Goal: Transaction & Acquisition: Purchase product/service

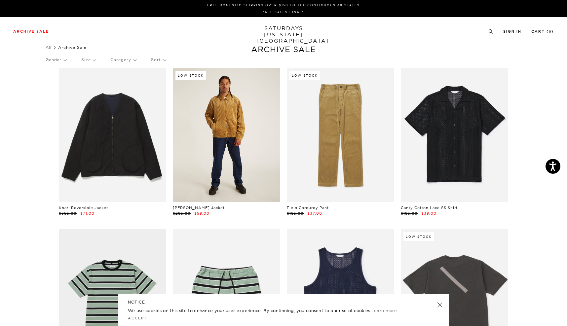
click at [190, 168] on link at bounding box center [226, 135] width 107 height 134
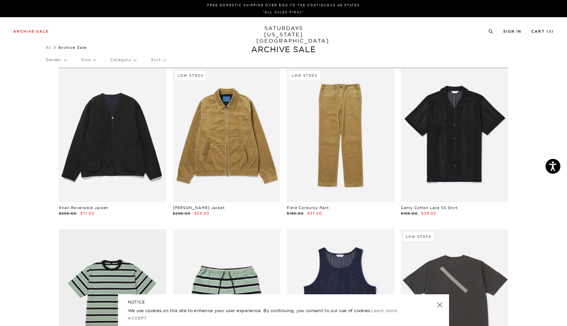
click at [87, 58] on p "Size" at bounding box center [88, 59] width 14 height 15
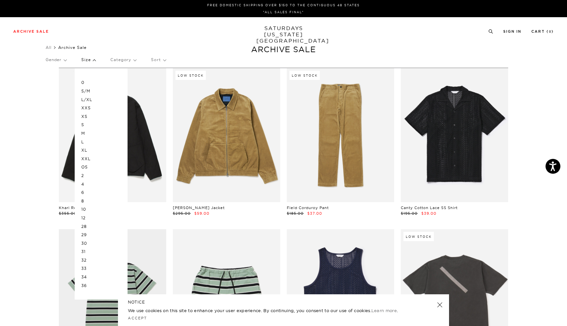
click at [88, 132] on p "M" at bounding box center [101, 133] width 40 height 9
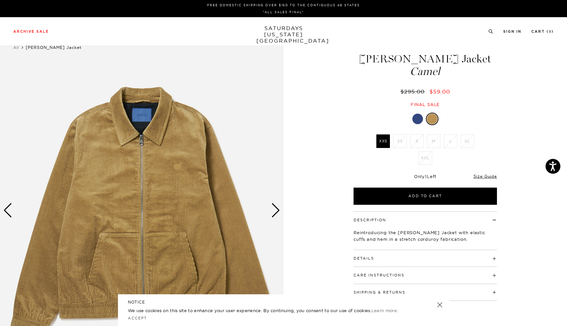
click at [420, 119] on div at bounding box center [417, 119] width 11 height 11
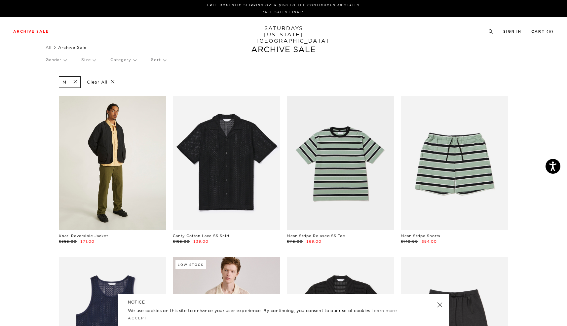
click at [96, 175] on link at bounding box center [112, 163] width 107 height 134
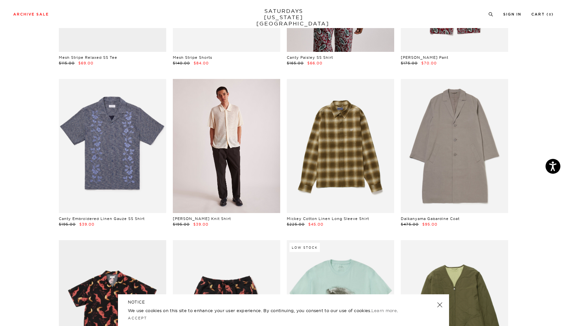
scroll to position [664, 0]
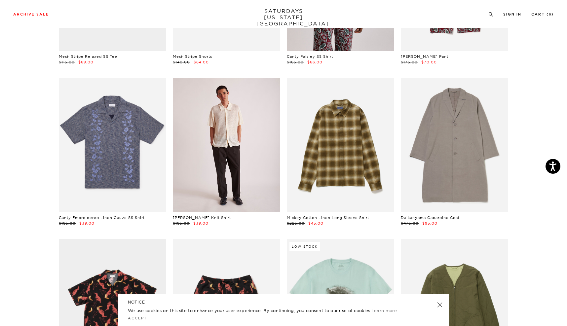
click at [251, 183] on link at bounding box center [226, 145] width 107 height 134
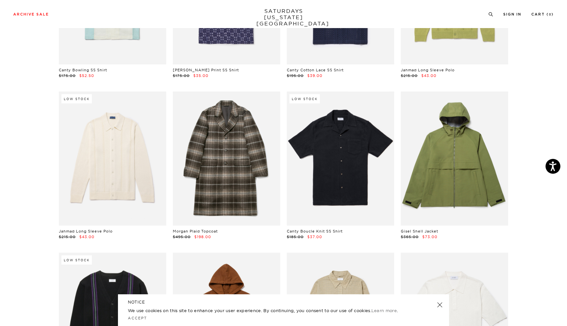
scroll to position [1295, 0]
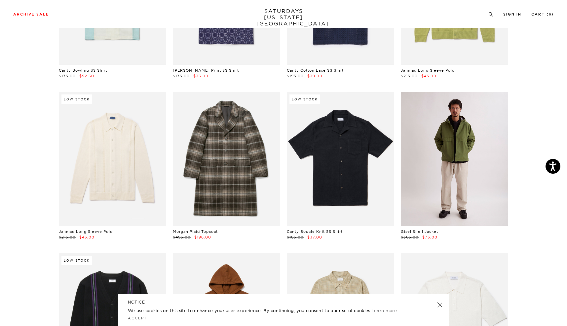
click at [460, 202] on link at bounding box center [454, 159] width 107 height 134
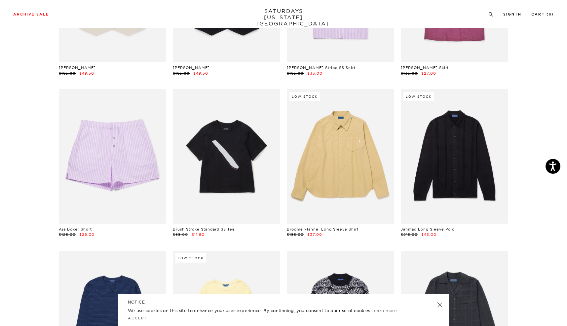
scroll to position [2105, 0]
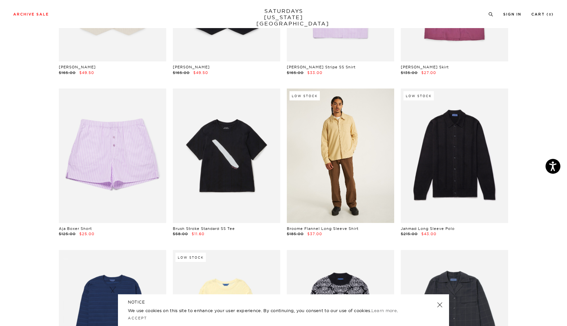
click at [340, 175] on link at bounding box center [340, 156] width 107 height 134
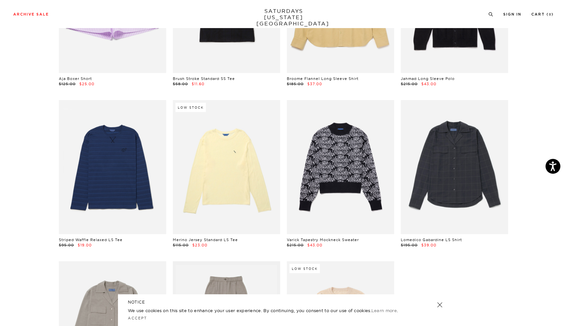
scroll to position [2256, 0]
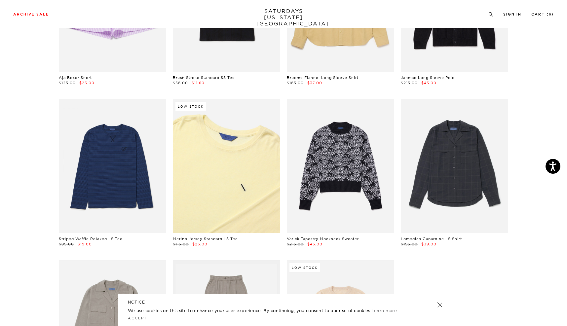
click at [226, 182] on link at bounding box center [226, 166] width 107 height 134
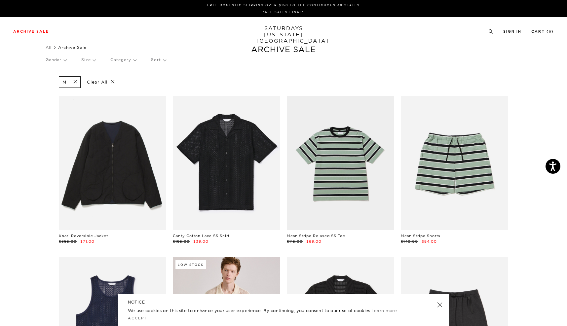
scroll to position [0, 1]
click at [74, 83] on span at bounding box center [73, 82] width 14 height 6
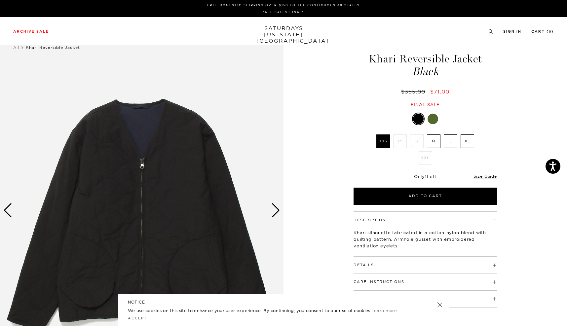
click at [274, 217] on div "Next slide" at bounding box center [275, 210] width 9 height 15
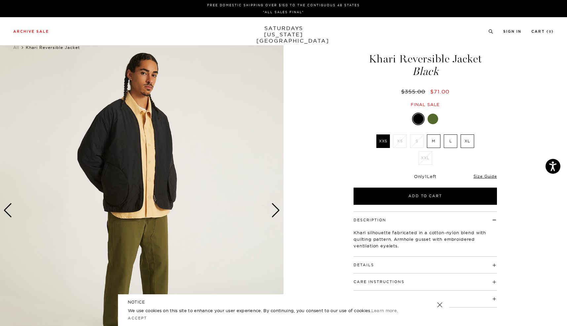
click at [274, 217] on div "Next slide" at bounding box center [275, 210] width 9 height 15
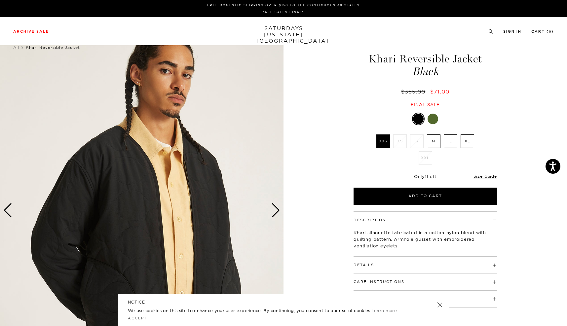
click at [274, 217] on div "Next slide" at bounding box center [275, 210] width 9 height 15
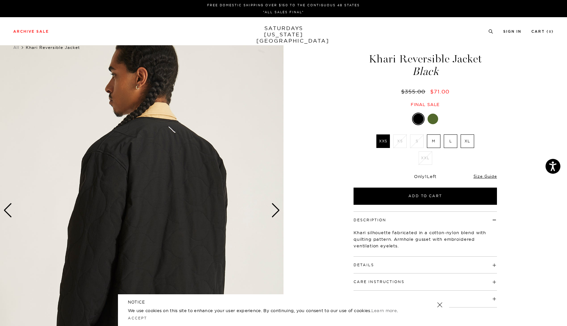
click at [274, 217] on div "Next slide" at bounding box center [275, 210] width 9 height 15
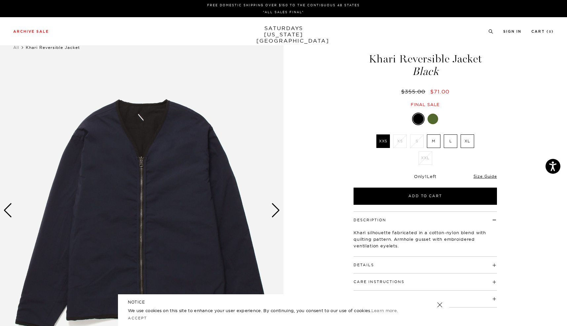
click at [274, 217] on div "Next slide" at bounding box center [275, 210] width 9 height 15
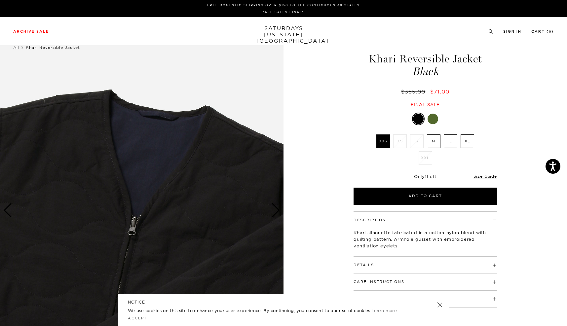
click at [274, 217] on div "Next slide" at bounding box center [275, 210] width 9 height 15
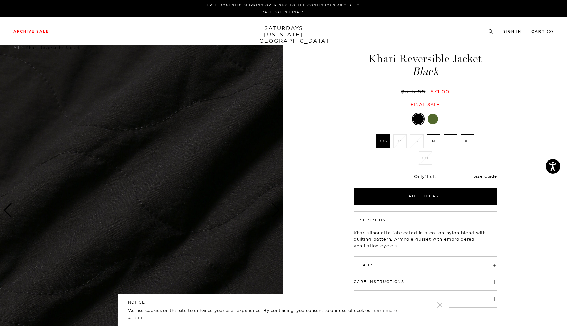
click at [274, 217] on div "Next slide" at bounding box center [275, 210] width 9 height 15
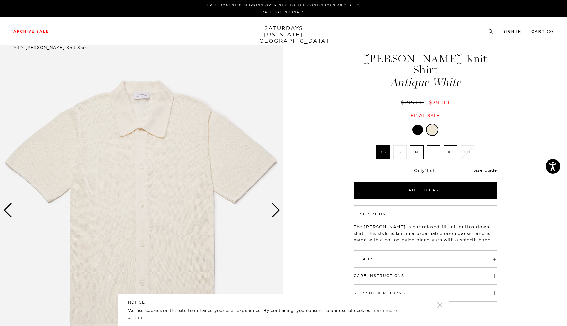
click at [278, 217] on div "Next slide" at bounding box center [275, 210] width 9 height 15
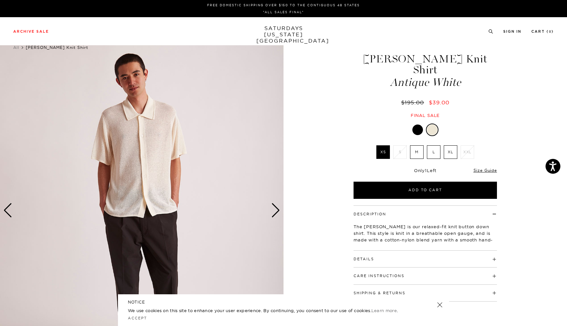
click at [278, 217] on div "Next slide" at bounding box center [275, 210] width 9 height 15
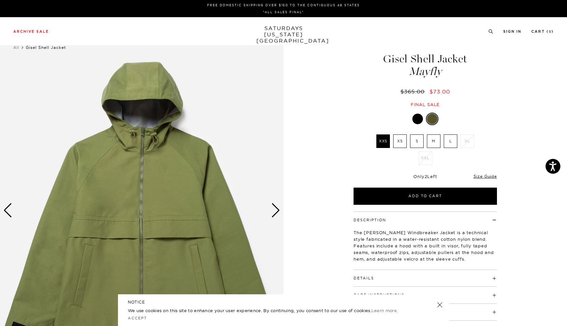
click at [276, 214] on div "Next slide" at bounding box center [275, 210] width 9 height 15
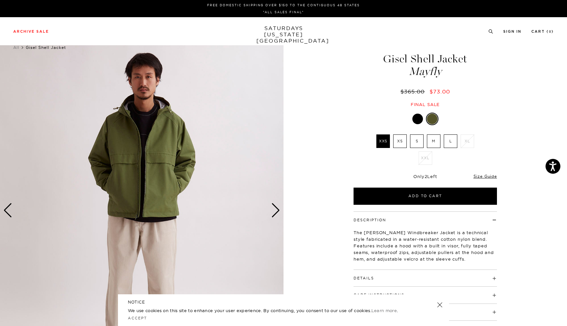
click at [276, 214] on div "Next slide" at bounding box center [275, 210] width 9 height 15
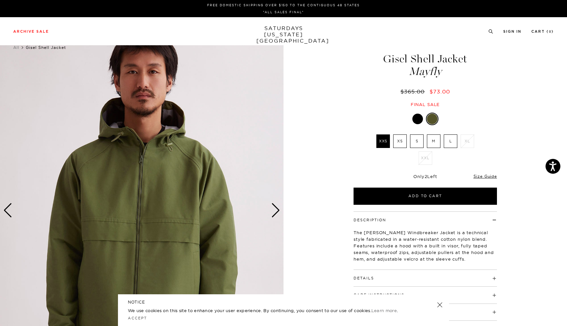
click at [276, 214] on div "Next slide" at bounding box center [275, 210] width 9 height 15
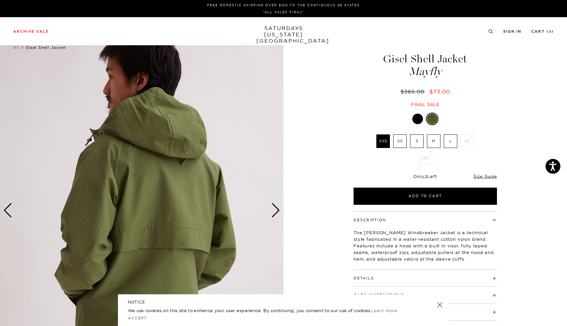
click at [276, 214] on div "Next slide" at bounding box center [275, 210] width 9 height 15
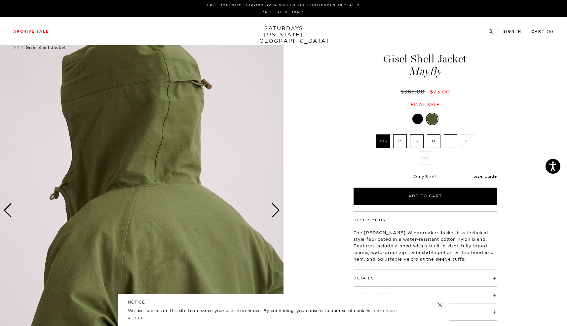
click at [276, 214] on div "Next slide" at bounding box center [275, 210] width 9 height 15
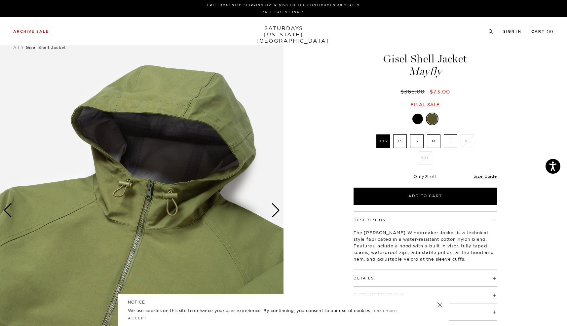
click at [276, 214] on div "Next slide" at bounding box center [275, 210] width 9 height 15
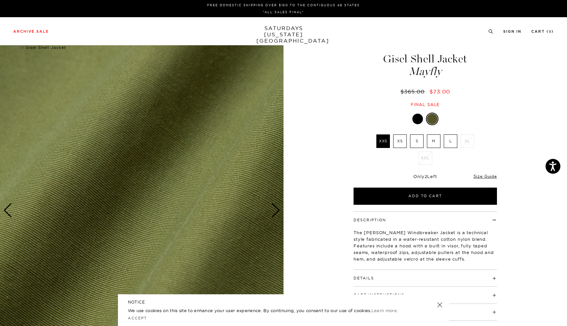
click at [276, 214] on div "Next slide" at bounding box center [275, 210] width 9 height 15
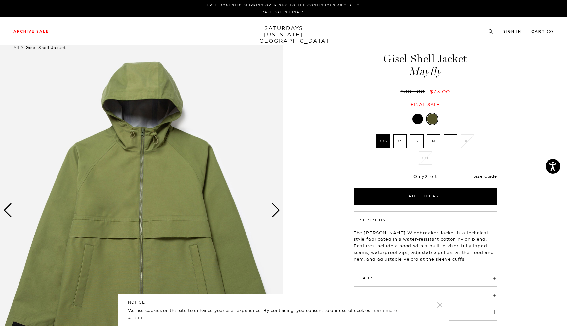
click at [417, 120] on div at bounding box center [417, 119] width 11 height 11
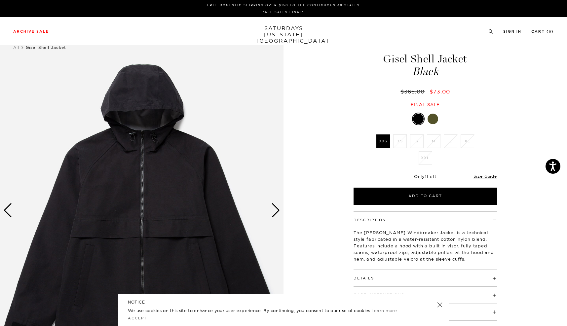
click at [277, 214] on div "Next slide" at bounding box center [275, 210] width 9 height 15
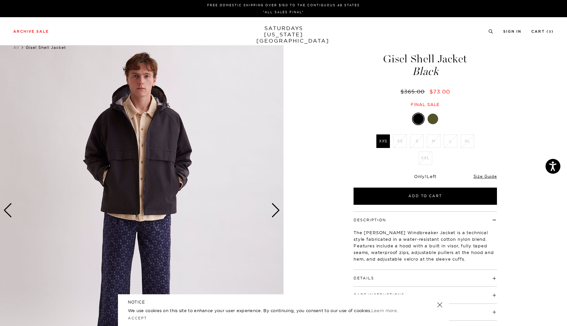
click at [277, 214] on div "Next slide" at bounding box center [275, 210] width 9 height 15
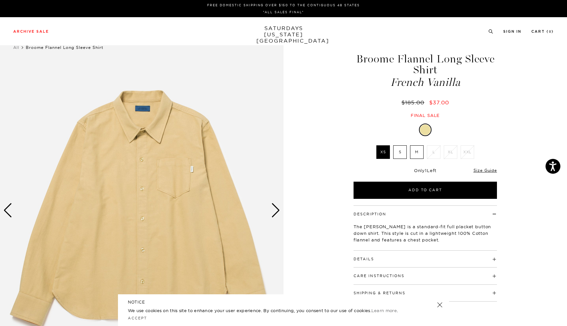
click at [275, 211] on div "Next slide" at bounding box center [275, 210] width 9 height 15
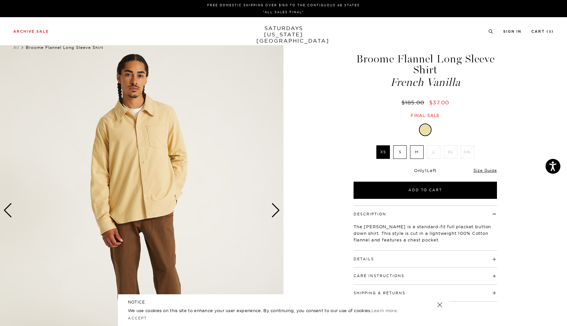
click at [275, 211] on div "Next slide" at bounding box center [275, 210] width 9 height 15
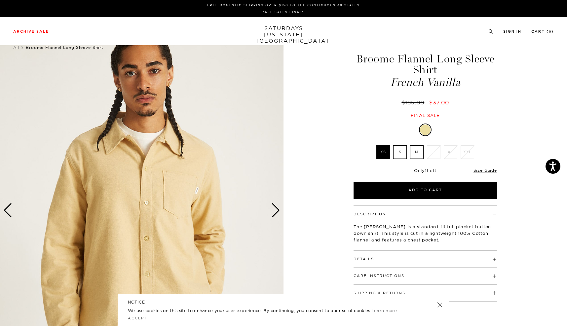
click at [275, 211] on div "Next slide" at bounding box center [275, 210] width 9 height 15
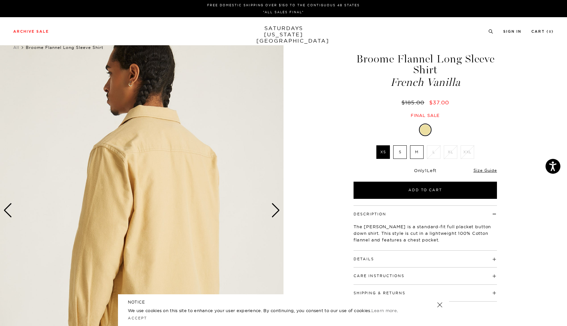
click at [275, 211] on div "Next slide" at bounding box center [275, 210] width 9 height 15
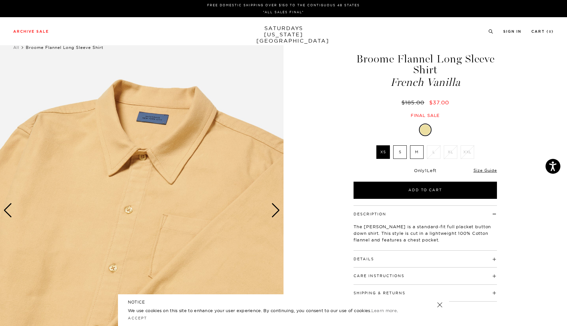
click at [275, 211] on div "Next slide" at bounding box center [275, 210] width 9 height 15
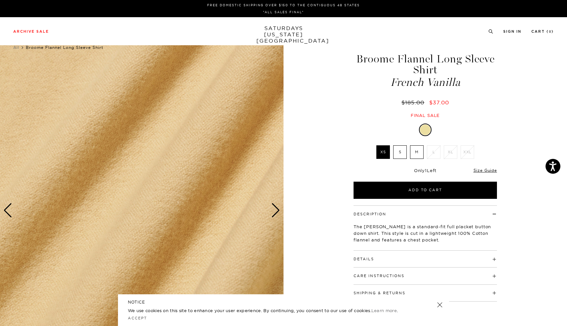
click at [275, 211] on div "Next slide" at bounding box center [275, 210] width 9 height 15
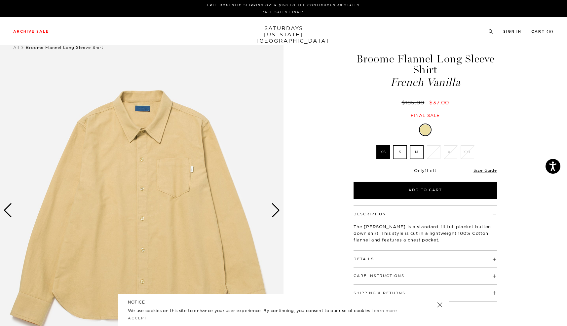
click at [275, 211] on div "Next slide" at bounding box center [275, 210] width 9 height 15
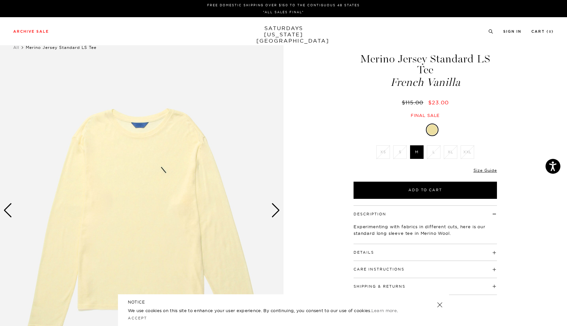
click at [275, 212] on div "Next slide" at bounding box center [275, 210] width 9 height 15
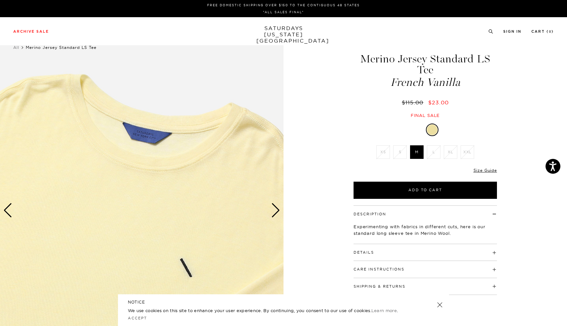
click at [275, 212] on div "Next slide" at bounding box center [275, 210] width 9 height 15
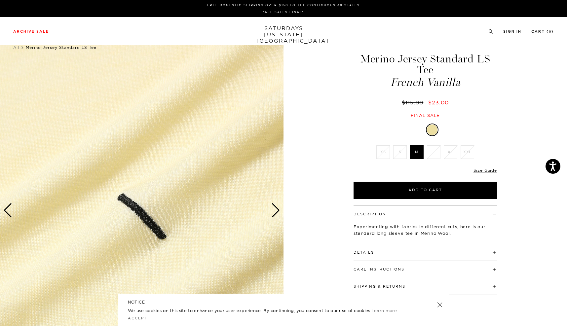
click at [275, 212] on div "Next slide" at bounding box center [275, 210] width 9 height 15
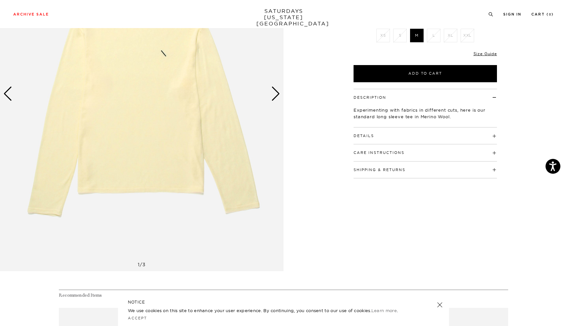
scroll to position [117, 0]
click at [365, 134] on button "Details" at bounding box center [364, 136] width 20 height 4
click at [372, 179] on button "Care Instructions" at bounding box center [379, 179] width 51 height 4
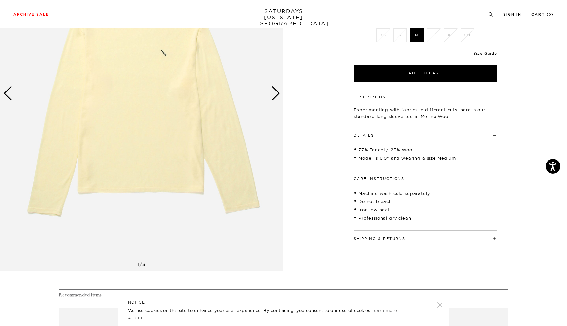
click at [275, 92] on div "Next slide" at bounding box center [275, 93] width 9 height 15
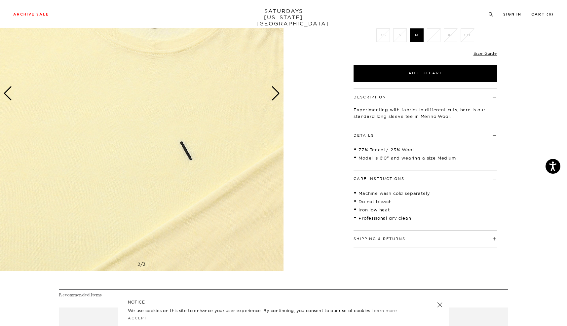
click at [275, 92] on div "Next slide" at bounding box center [275, 93] width 9 height 15
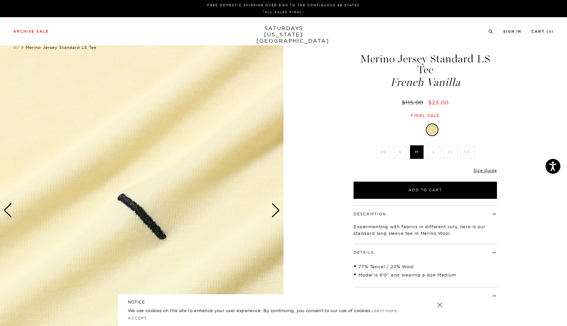
scroll to position [0, 0]
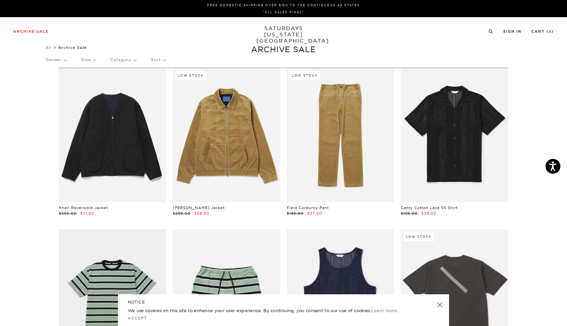
click at [93, 61] on p "Size" at bounding box center [88, 59] width 14 height 15
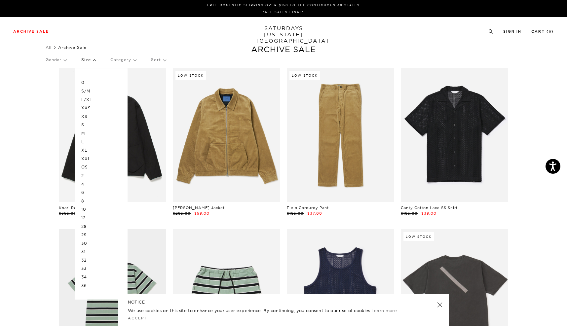
click at [89, 165] on p "OS" at bounding box center [101, 167] width 40 height 9
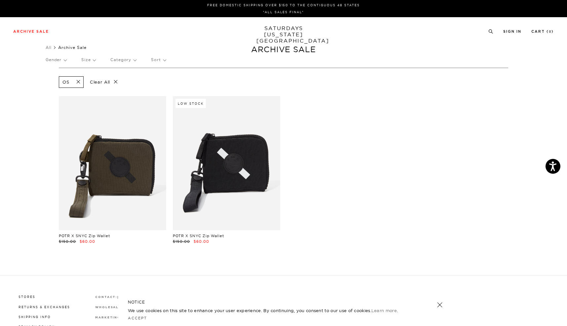
click at [77, 83] on span at bounding box center [76, 82] width 14 height 6
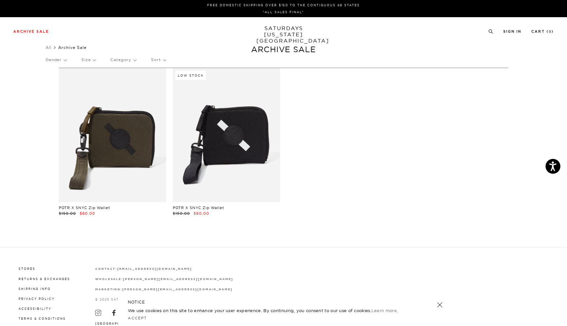
click at [89, 60] on p "Size" at bounding box center [88, 59] width 14 height 15
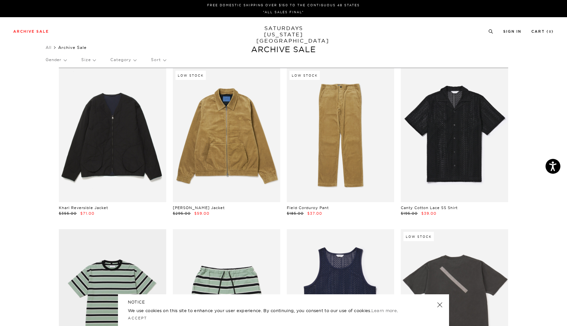
click at [93, 58] on p "Size" at bounding box center [88, 59] width 14 height 15
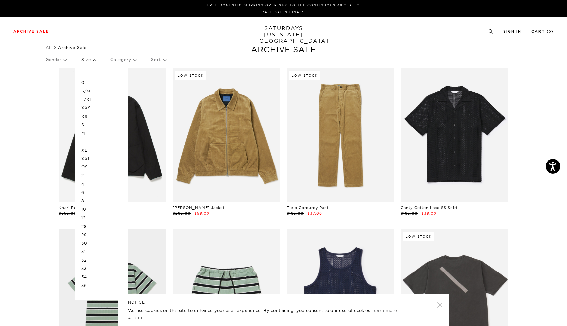
click at [85, 248] on p "31" at bounding box center [101, 252] width 40 height 9
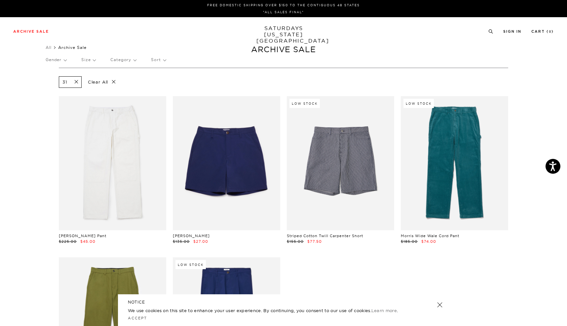
click at [90, 59] on p "Size" at bounding box center [88, 59] width 14 height 15
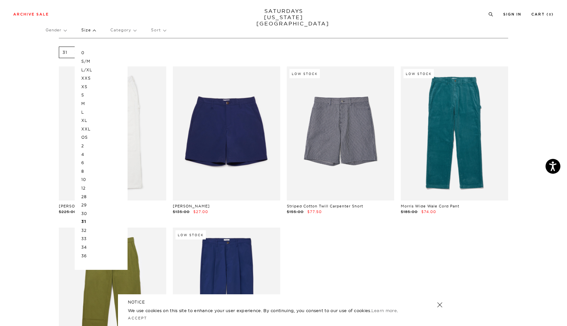
scroll to position [39, 0]
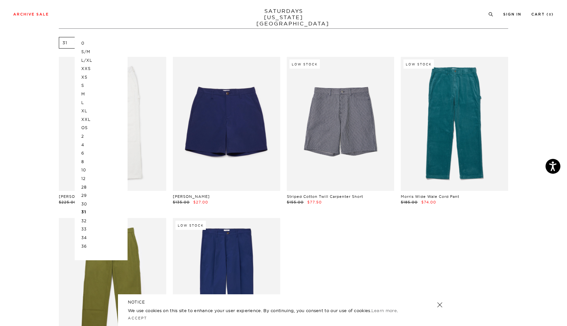
click at [87, 217] on p "32" at bounding box center [101, 221] width 40 height 9
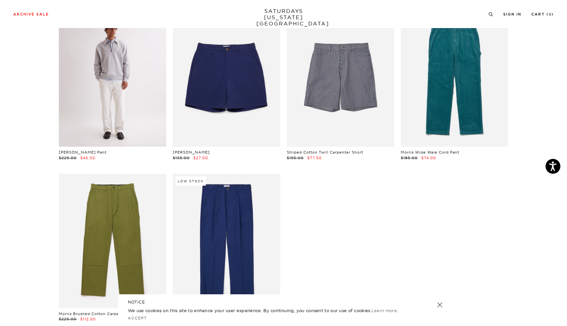
scroll to position [83, 0]
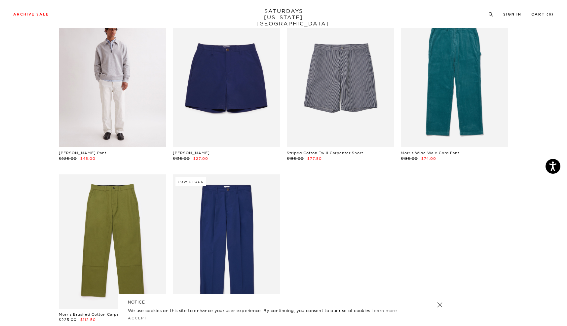
click at [123, 58] on link at bounding box center [112, 80] width 107 height 134
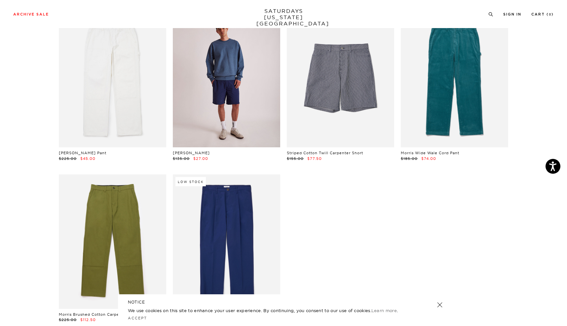
click at [187, 79] on link at bounding box center [226, 80] width 107 height 134
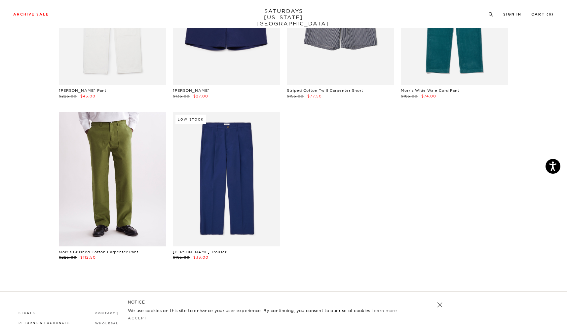
scroll to position [153, 0]
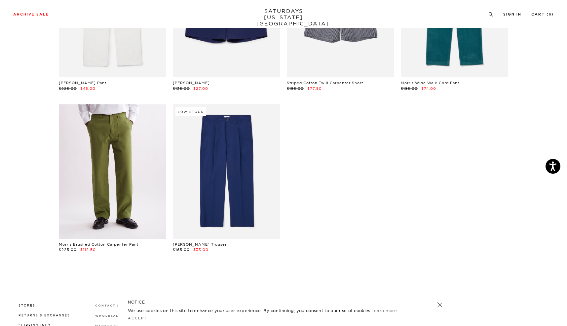
click at [115, 180] on link at bounding box center [112, 171] width 107 height 134
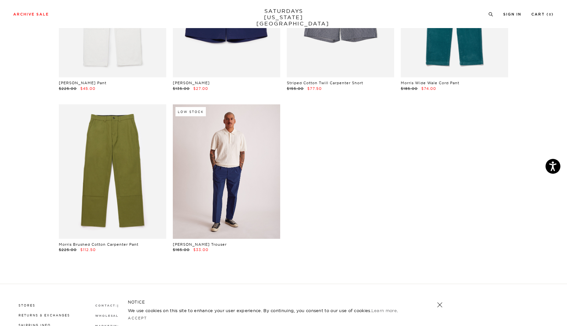
click at [238, 181] on link at bounding box center [226, 171] width 107 height 134
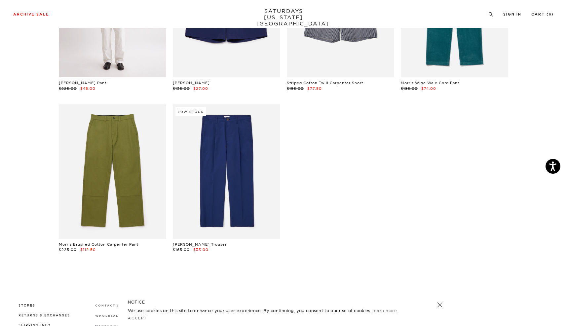
click at [110, 49] on link at bounding box center [112, 10] width 107 height 134
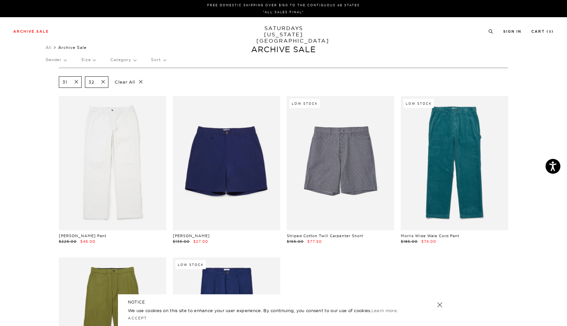
scroll to position [0, 0]
click at [131, 83] on p "Clear All" at bounding box center [129, 82] width 34 height 12
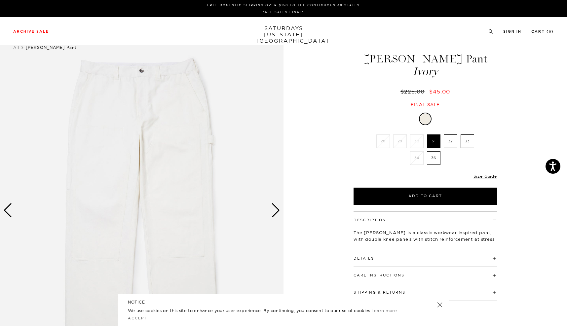
click at [277, 216] on div "Next slide" at bounding box center [275, 210] width 9 height 15
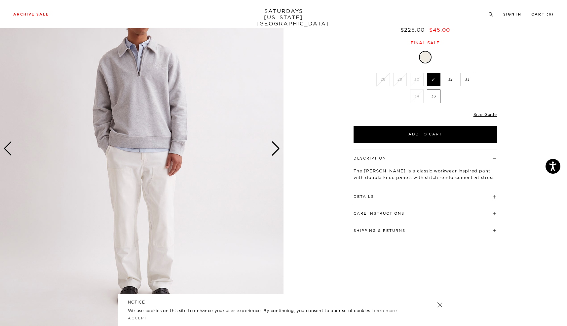
scroll to position [60, 0]
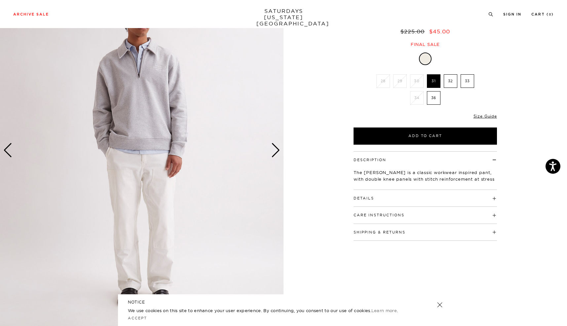
click at [279, 150] on div "Next slide" at bounding box center [275, 150] width 9 height 15
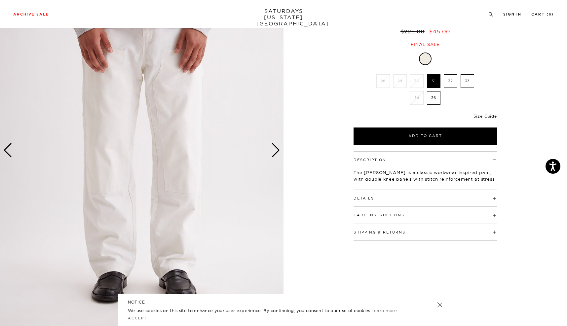
click at [279, 150] on div "Next slide" at bounding box center [275, 150] width 9 height 15
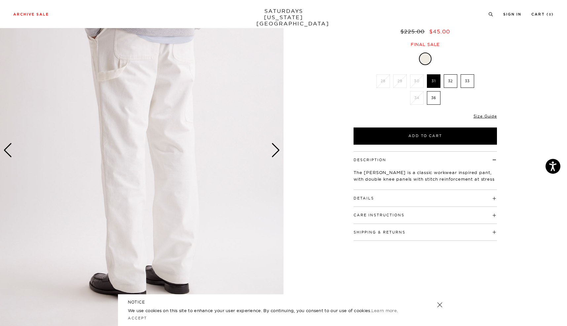
click at [279, 150] on div "Next slide" at bounding box center [275, 150] width 9 height 15
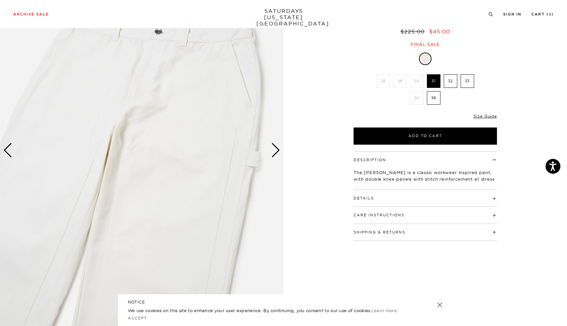
click at [279, 150] on div "Next slide" at bounding box center [275, 150] width 9 height 15
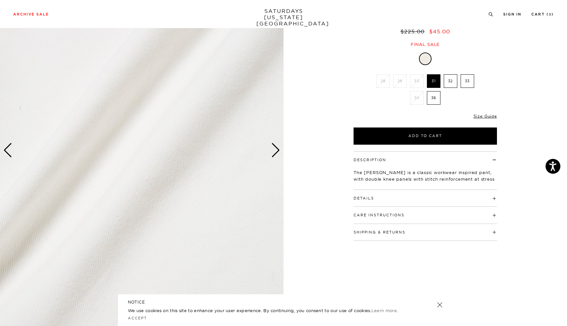
click at [279, 150] on div "Next slide" at bounding box center [275, 150] width 9 height 15
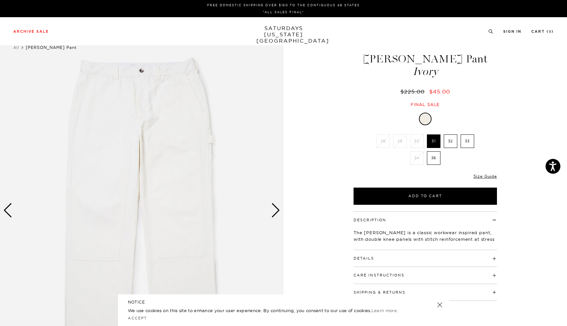
scroll to position [0, 0]
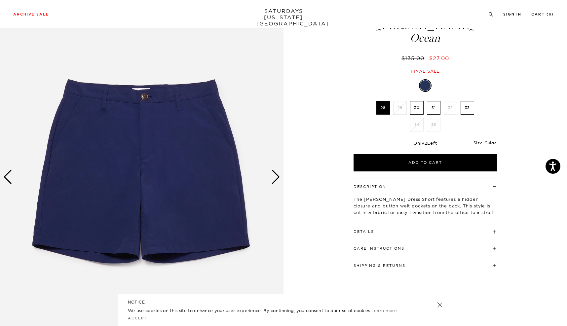
scroll to position [33, 0]
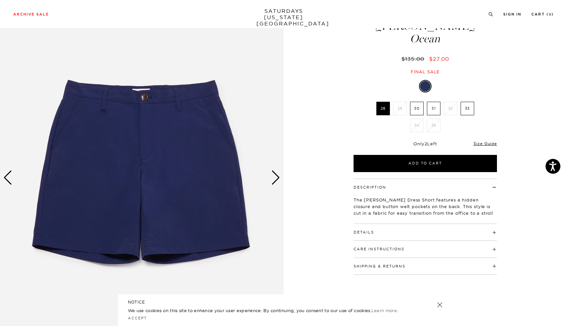
click at [274, 182] on div "Next slide" at bounding box center [275, 178] width 9 height 15
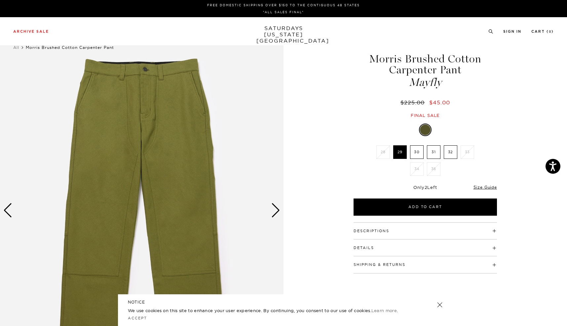
click at [274, 210] on div "Next slide" at bounding box center [275, 210] width 9 height 15
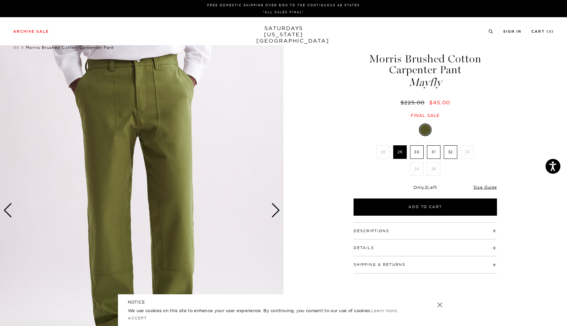
click at [274, 210] on div "Next slide" at bounding box center [275, 210] width 9 height 15
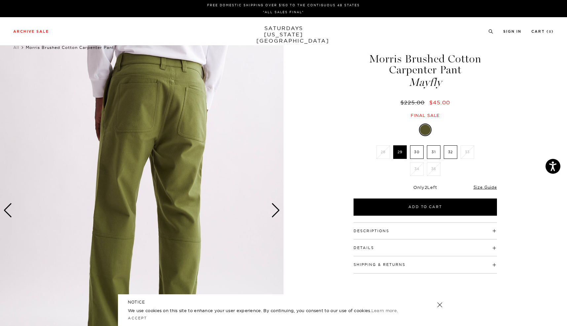
click at [274, 210] on div "Next slide" at bounding box center [275, 210] width 9 height 15
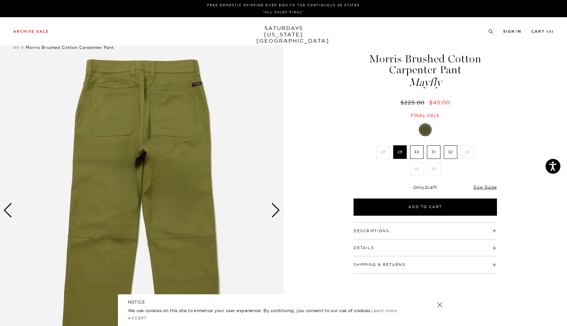
click at [274, 210] on div "Next slide" at bounding box center [275, 210] width 9 height 15
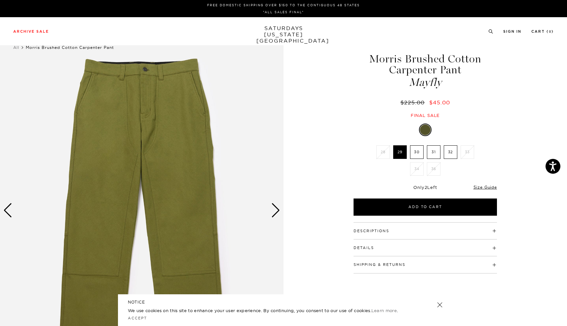
click at [274, 210] on div "Next slide" at bounding box center [275, 210] width 9 height 15
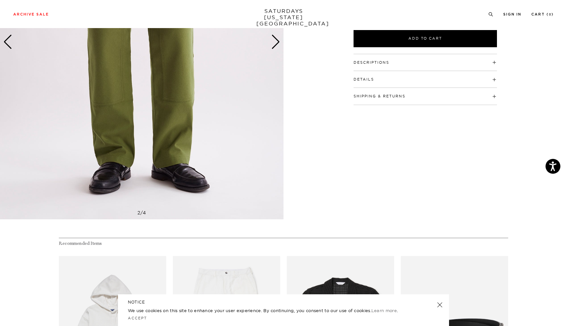
scroll to position [169, 0]
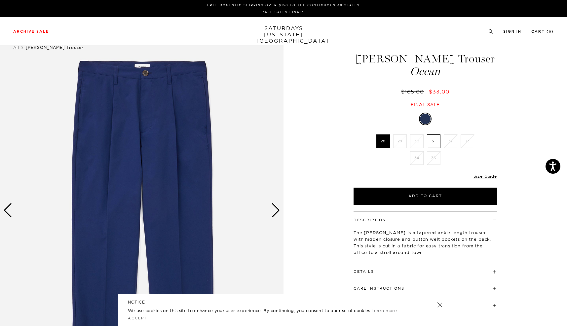
click at [275, 214] on div "Next slide" at bounding box center [275, 210] width 9 height 15
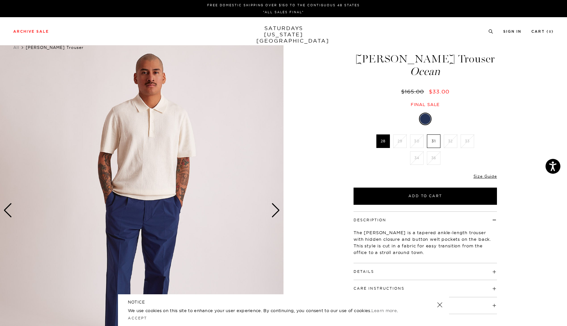
click at [275, 214] on div "Next slide" at bounding box center [275, 210] width 9 height 15
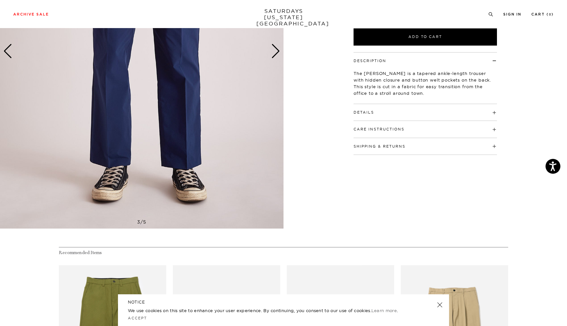
scroll to position [160, 0]
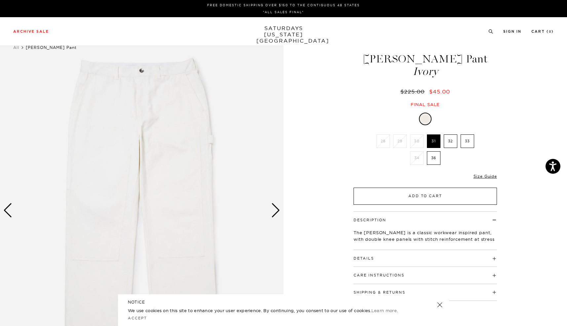
click at [410, 198] on button "Add to Cart" at bounding box center [425, 196] width 143 height 17
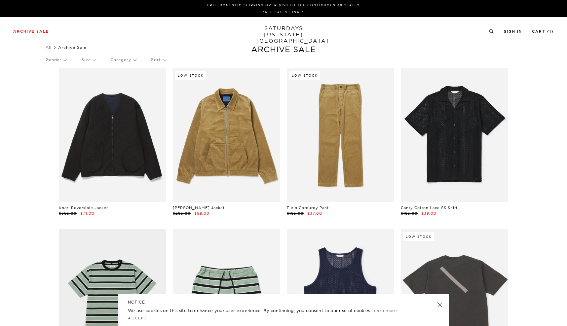
click at [90, 59] on p "Size" at bounding box center [88, 59] width 14 height 15
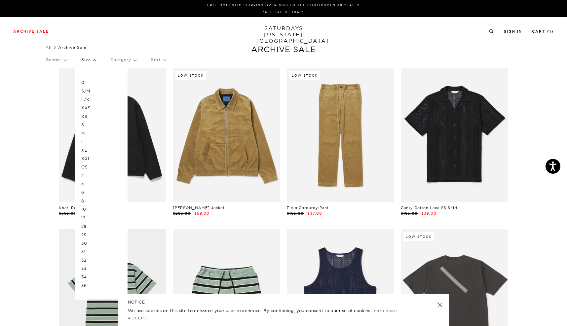
click at [87, 131] on p "M" at bounding box center [101, 133] width 40 height 9
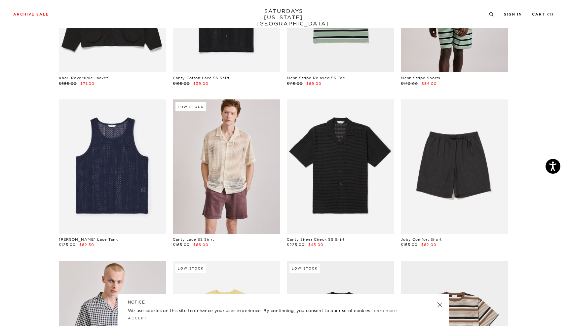
scroll to position [158, 0]
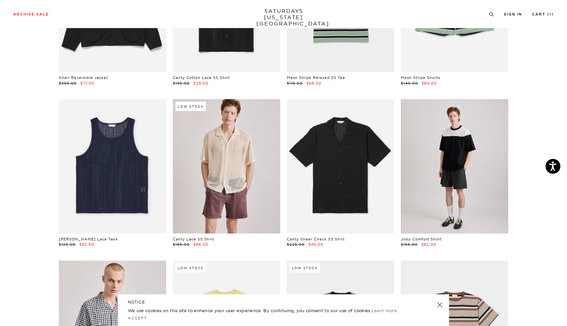
click at [467, 194] on link at bounding box center [454, 166] width 107 height 134
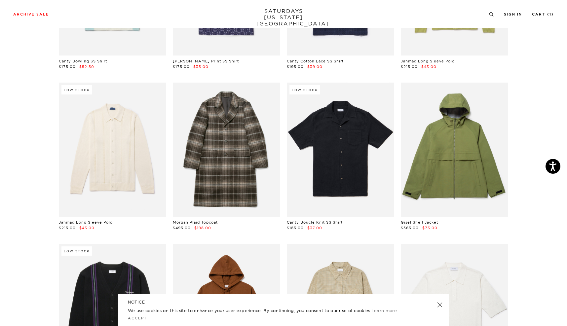
scroll to position [1309, 0]
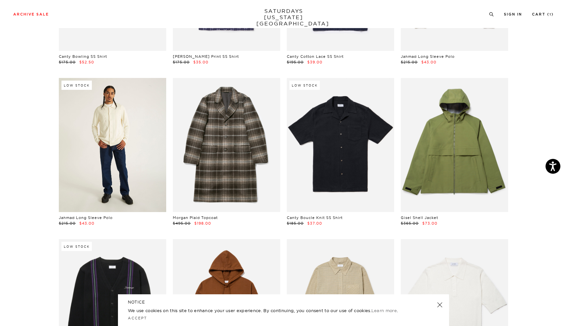
click at [107, 163] on link at bounding box center [112, 145] width 107 height 134
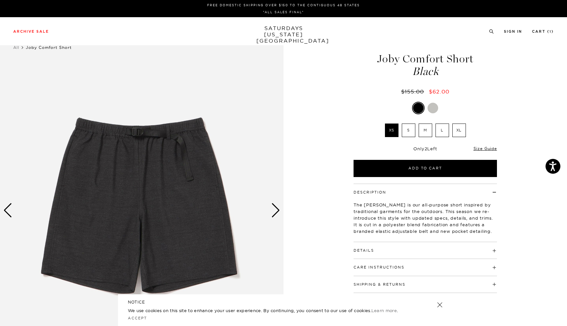
click at [276, 213] on div "Next slide" at bounding box center [275, 210] width 9 height 15
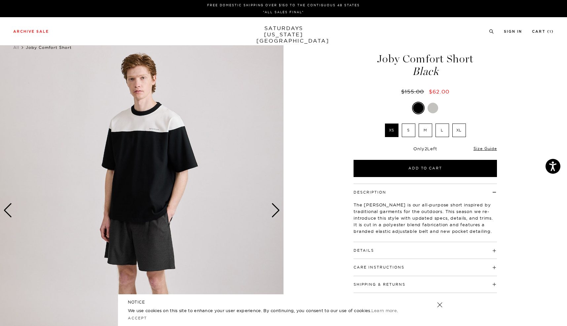
click at [276, 213] on div "Next slide" at bounding box center [275, 210] width 9 height 15
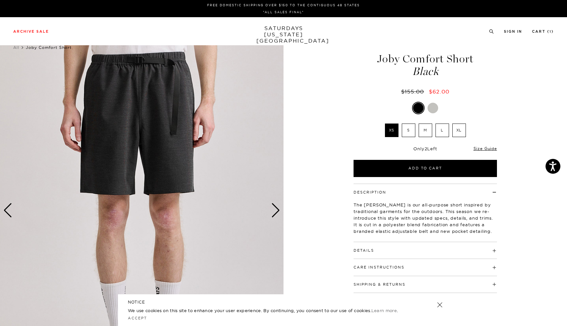
click at [276, 213] on div "Next slide" at bounding box center [275, 210] width 9 height 15
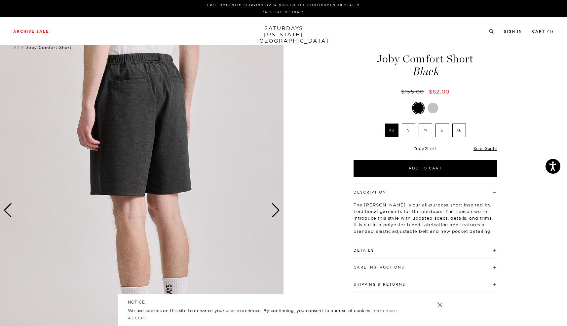
click at [276, 213] on div "Next slide" at bounding box center [275, 210] width 9 height 15
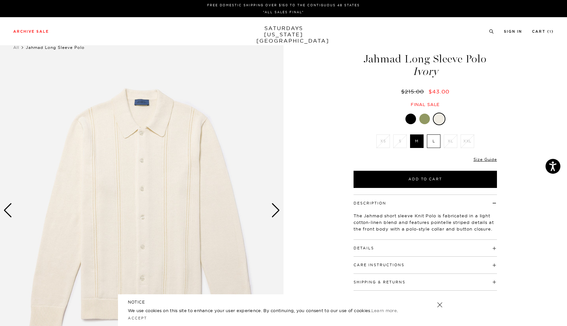
click at [274, 207] on div "Next slide" at bounding box center [275, 210] width 9 height 15
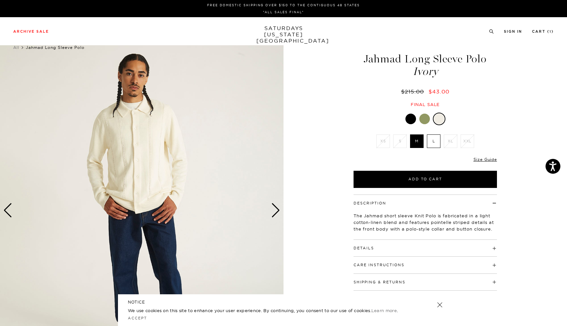
click at [274, 207] on div "Next slide" at bounding box center [275, 210] width 9 height 15
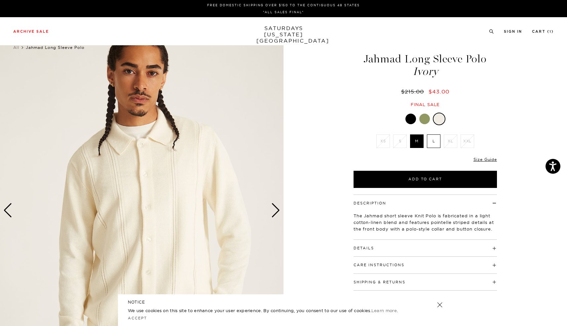
click at [273, 211] on div "Next slide" at bounding box center [275, 210] width 9 height 15
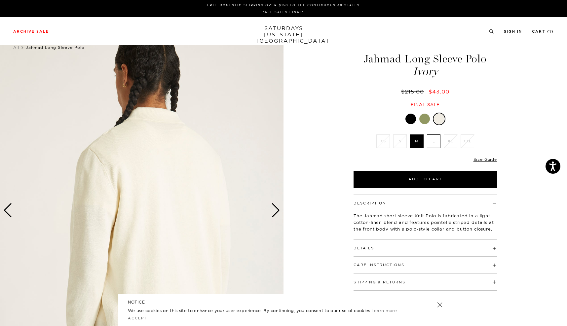
click at [273, 211] on div "Next slide" at bounding box center [275, 210] width 9 height 15
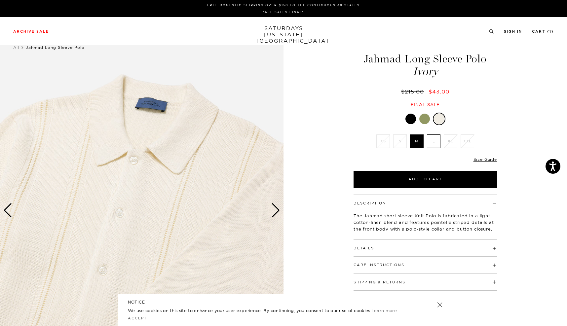
click at [425, 118] on div at bounding box center [424, 119] width 11 height 11
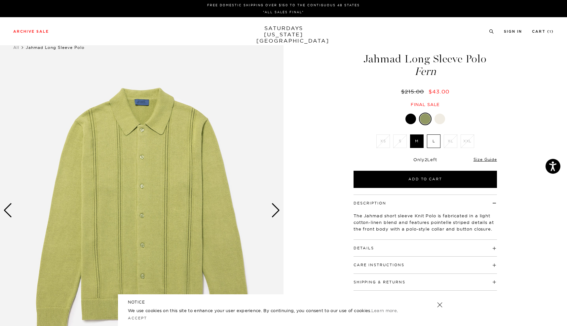
click at [277, 211] on div "Next slide" at bounding box center [275, 210] width 9 height 15
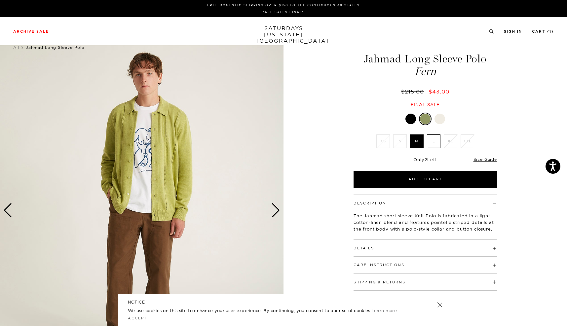
click at [277, 211] on div "Next slide" at bounding box center [275, 210] width 9 height 15
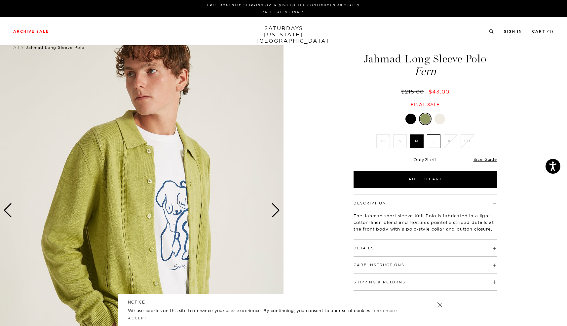
click at [277, 211] on div "Next slide" at bounding box center [275, 210] width 9 height 15
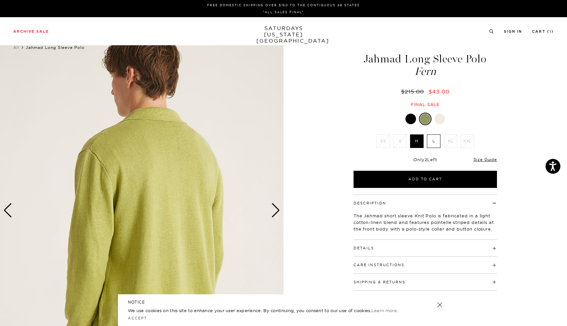
click at [277, 208] on div "Next slide" at bounding box center [275, 210] width 9 height 15
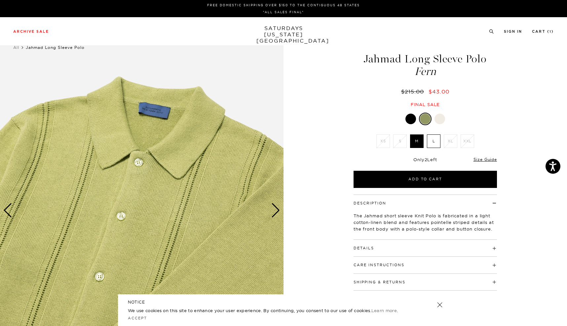
click at [277, 208] on div "Next slide" at bounding box center [275, 210] width 9 height 15
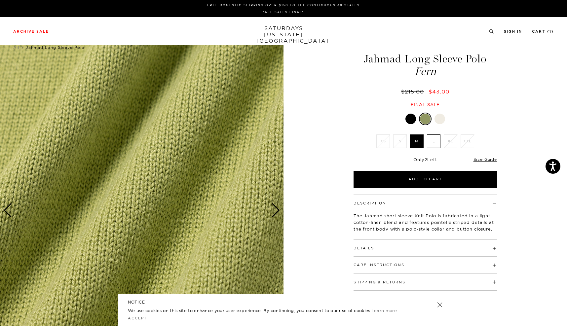
click at [277, 208] on div "Next slide" at bounding box center [275, 210] width 9 height 15
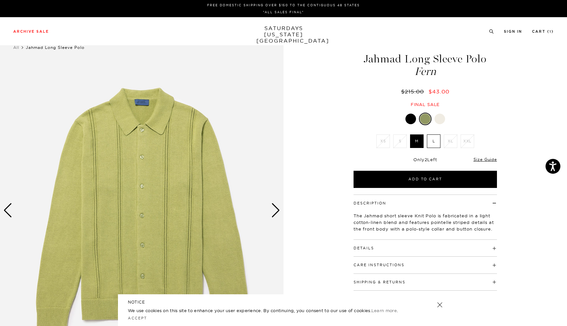
click at [277, 208] on div "Next slide" at bounding box center [275, 210] width 9 height 15
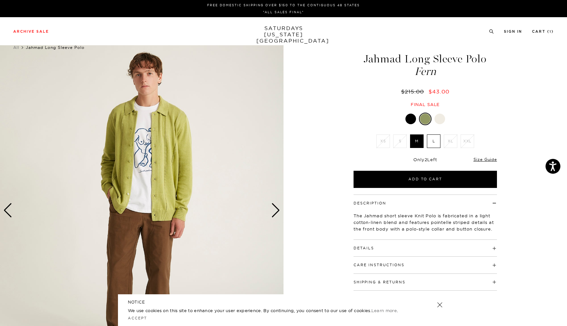
click at [277, 208] on div "Next slide" at bounding box center [275, 210] width 9 height 15
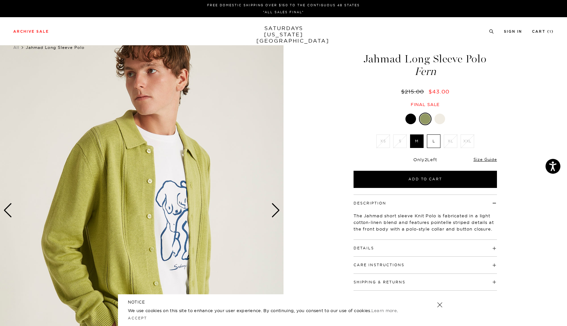
click at [408, 120] on div at bounding box center [411, 119] width 11 height 11
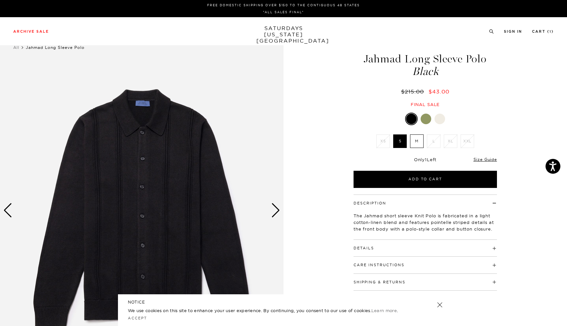
click at [274, 209] on div "Next slide" at bounding box center [275, 210] width 9 height 15
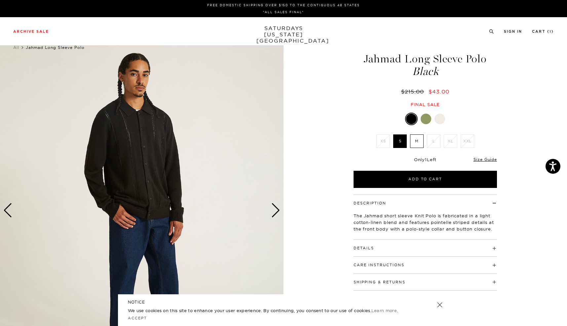
click at [274, 209] on div "Next slide" at bounding box center [275, 210] width 9 height 15
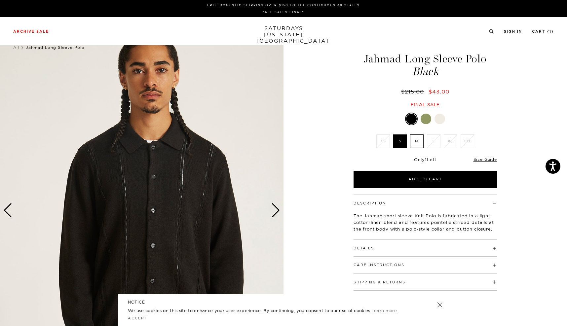
click at [274, 209] on div "Next slide" at bounding box center [275, 210] width 9 height 15
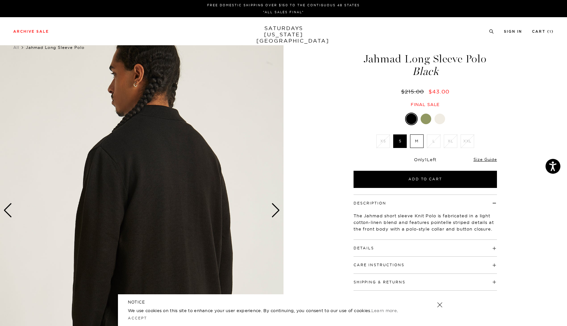
click at [274, 209] on div "Next slide" at bounding box center [275, 210] width 9 height 15
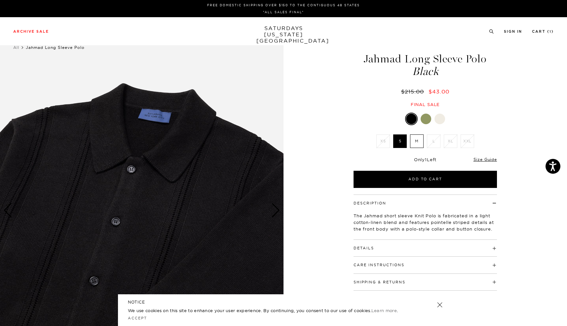
click at [440, 119] on div at bounding box center [440, 119] width 11 height 11
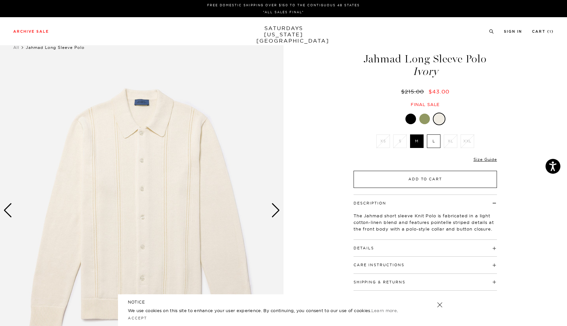
click at [423, 177] on button "Add to Cart" at bounding box center [425, 179] width 143 height 17
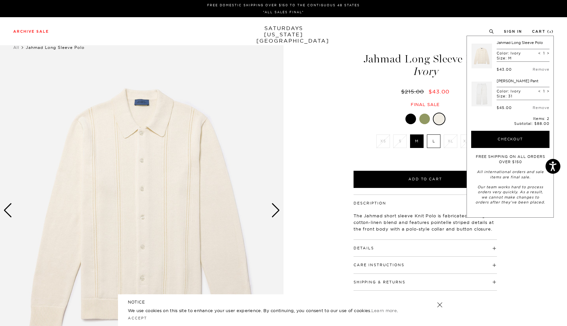
click at [426, 120] on div at bounding box center [424, 119] width 11 height 11
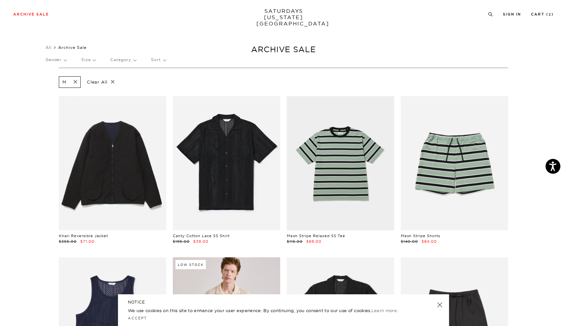
scroll to position [1309, 0]
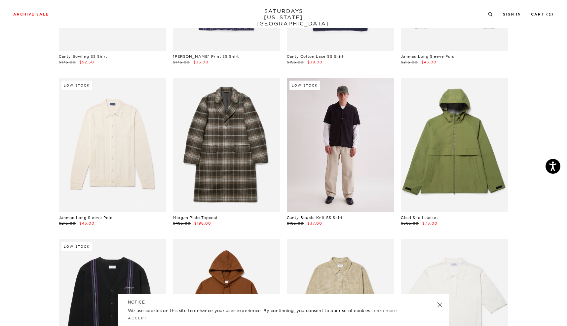
click at [367, 191] on link at bounding box center [340, 145] width 107 height 134
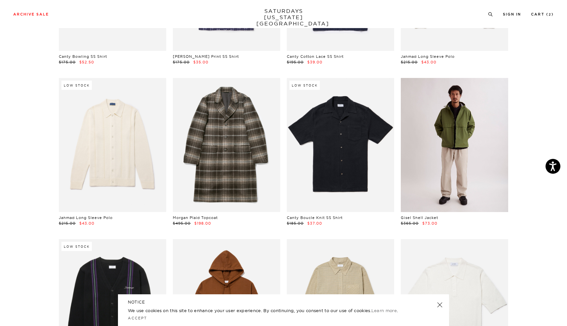
click at [456, 141] on link at bounding box center [454, 145] width 107 height 134
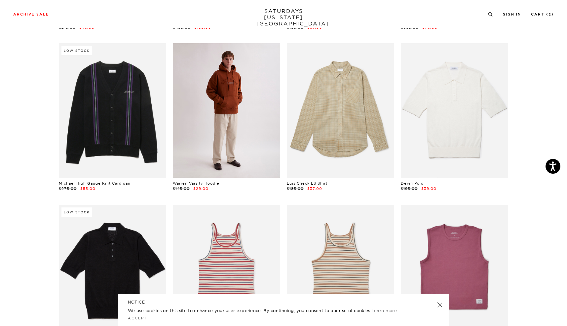
scroll to position [1506, 0]
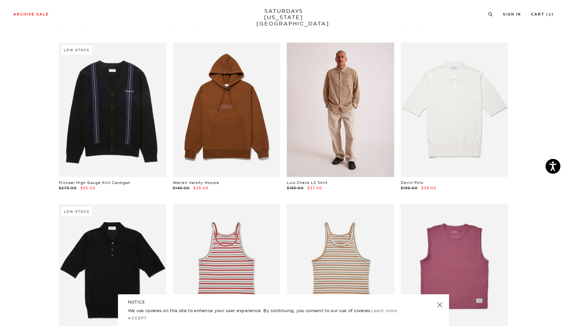
click at [371, 119] on link at bounding box center [340, 110] width 107 height 134
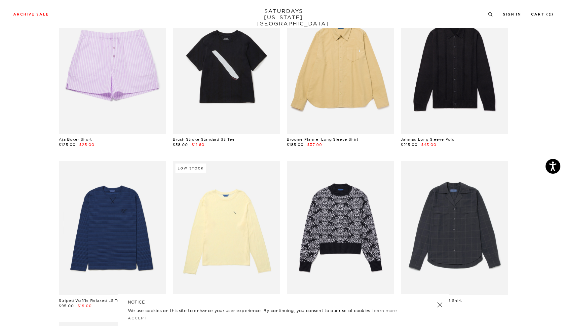
scroll to position [2192, 0]
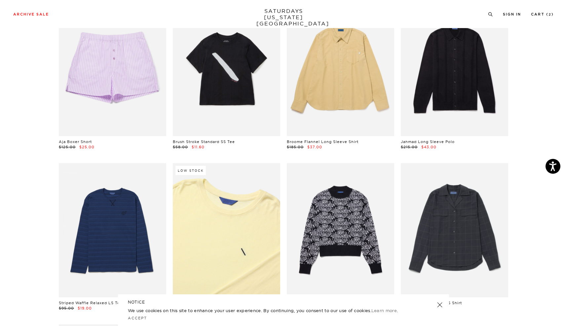
click at [218, 235] on link at bounding box center [226, 230] width 107 height 134
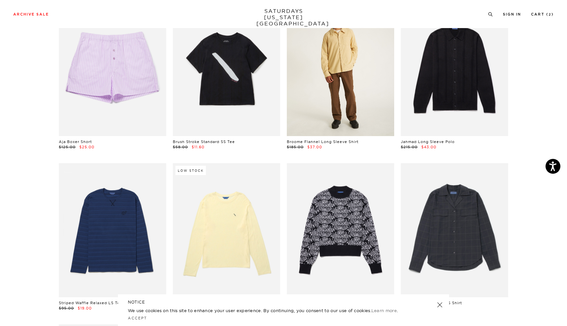
click at [352, 56] on link at bounding box center [340, 69] width 107 height 134
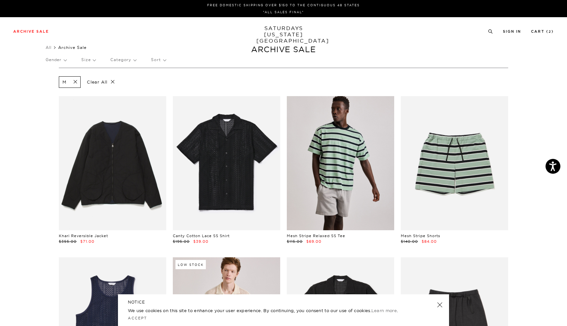
scroll to position [0, 0]
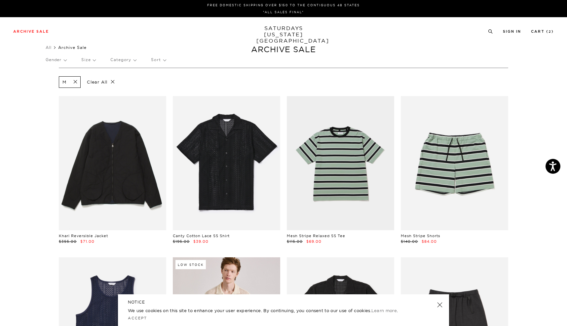
click at [100, 82] on p "Clear All" at bounding box center [101, 82] width 34 height 12
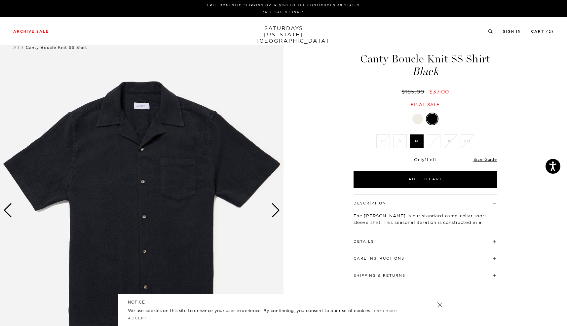
click at [274, 211] on div "Next slide" at bounding box center [275, 210] width 9 height 15
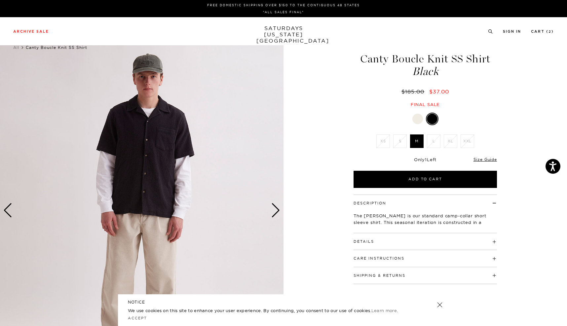
click at [274, 211] on div "Next slide" at bounding box center [275, 210] width 9 height 15
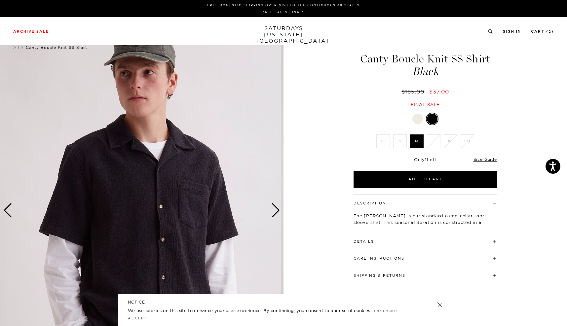
click at [270, 210] on div "3 / 6" at bounding box center [142, 210] width 284 height 355
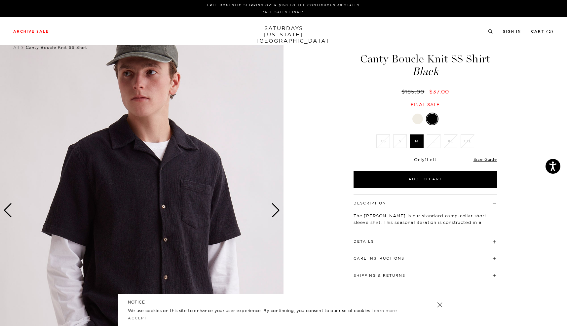
click at [273, 211] on div "Next slide" at bounding box center [275, 210] width 9 height 15
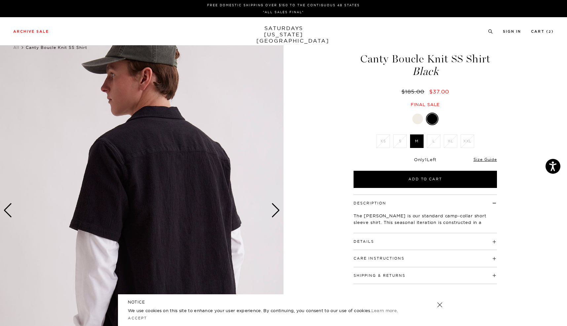
click at [273, 211] on div "Next slide" at bounding box center [275, 210] width 9 height 15
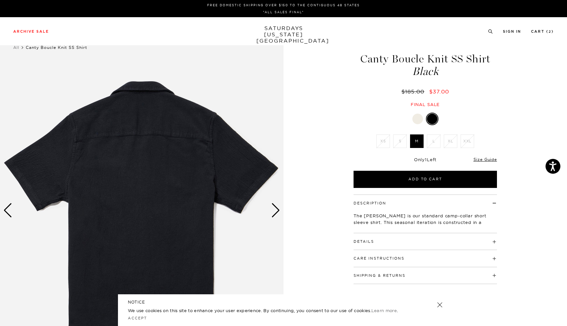
click at [273, 211] on div "Next slide" at bounding box center [275, 210] width 9 height 15
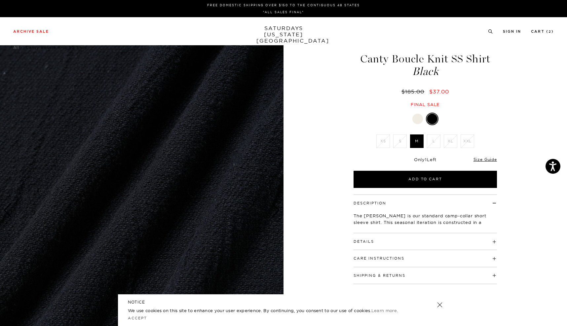
click at [273, 211] on div "Next slide" at bounding box center [275, 210] width 9 height 15
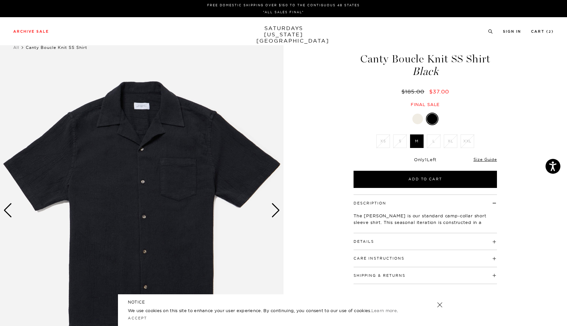
click at [273, 211] on div "Next slide" at bounding box center [275, 210] width 9 height 15
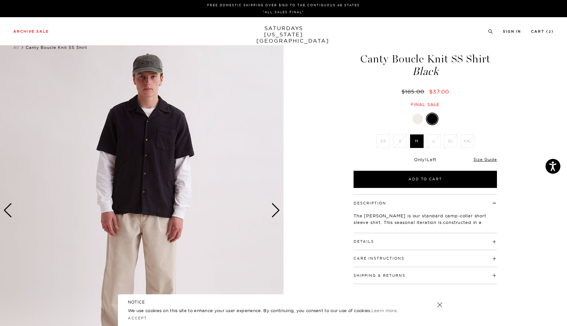
click at [419, 118] on div at bounding box center [417, 119] width 11 height 11
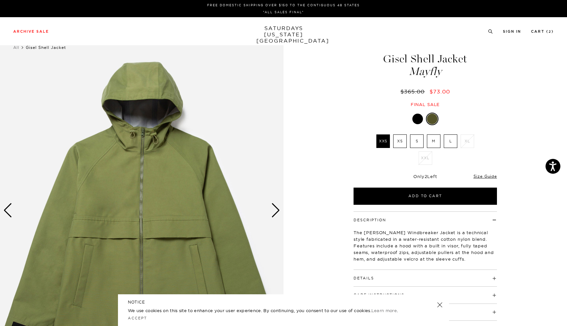
click at [273, 213] on div "Next slide" at bounding box center [275, 210] width 9 height 15
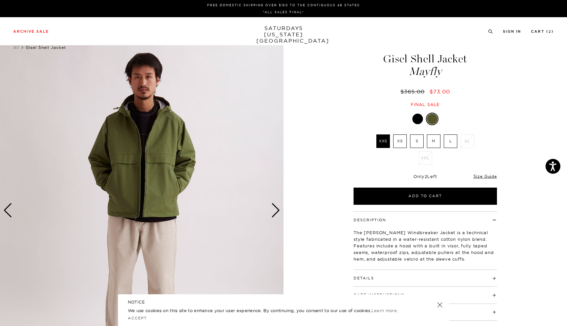
click at [273, 213] on div "Next slide" at bounding box center [275, 210] width 9 height 15
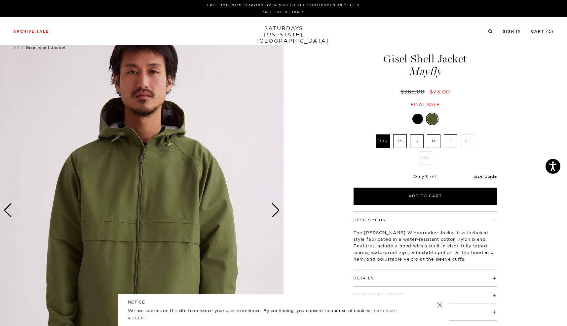
click at [273, 213] on div "Next slide" at bounding box center [275, 210] width 9 height 15
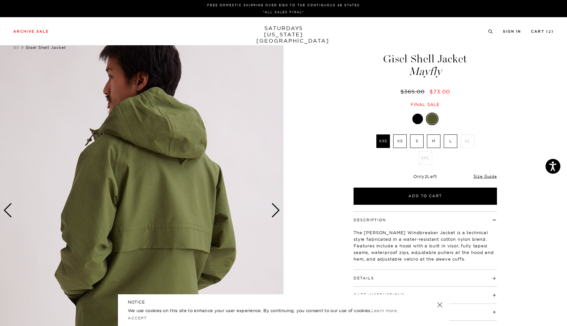
click at [273, 213] on div "Next slide" at bounding box center [275, 210] width 9 height 15
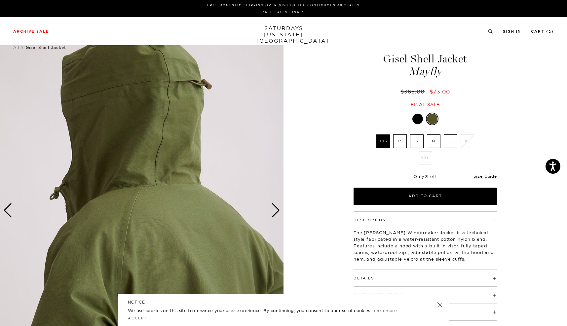
click at [273, 213] on div "Next slide" at bounding box center [275, 210] width 9 height 15
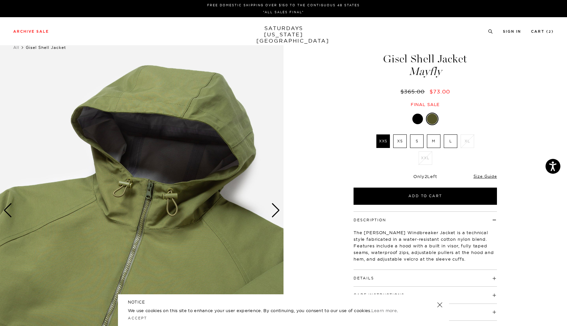
click at [273, 213] on div "Next slide" at bounding box center [275, 210] width 9 height 15
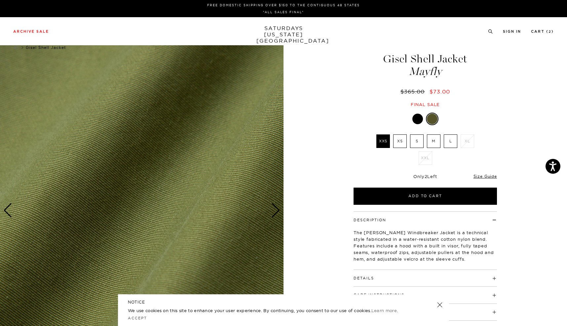
click at [437, 140] on label "M" at bounding box center [434, 142] width 14 height 14
click at [0, 0] on input "M" at bounding box center [0, 0] width 0 height 0
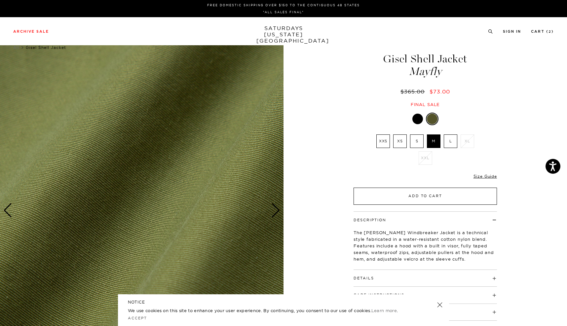
click at [424, 196] on button "Add to Cart" at bounding box center [425, 196] width 143 height 17
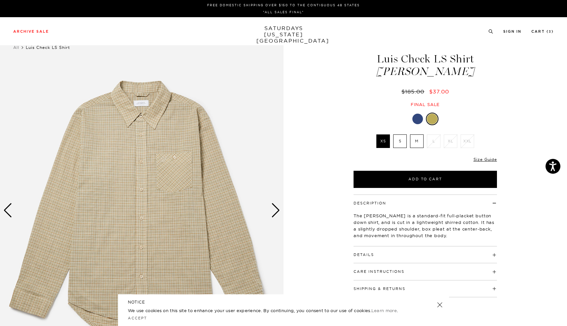
click at [276, 214] on div "Next slide" at bounding box center [275, 210] width 9 height 15
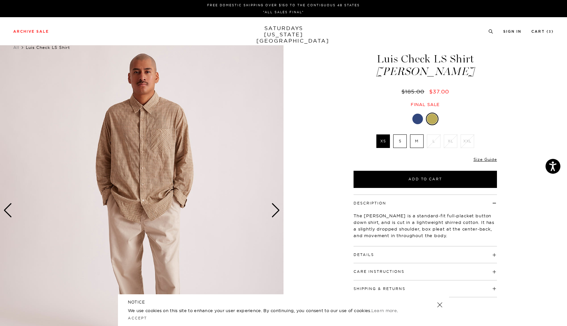
click at [276, 214] on div "Next slide" at bounding box center [275, 210] width 9 height 15
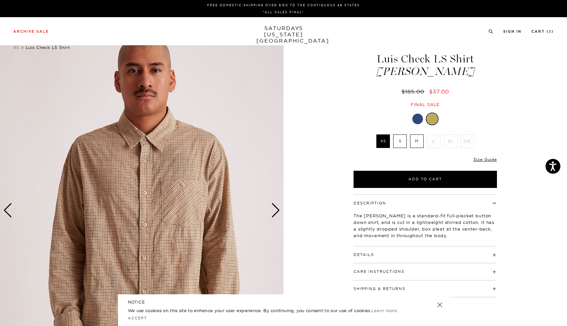
click at [276, 214] on div "Next slide" at bounding box center [275, 210] width 9 height 15
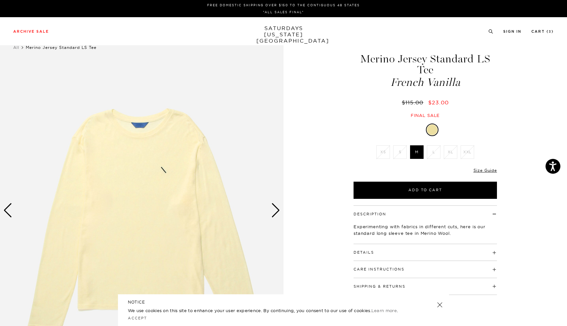
click at [274, 214] on div "Next slide" at bounding box center [275, 210] width 9 height 15
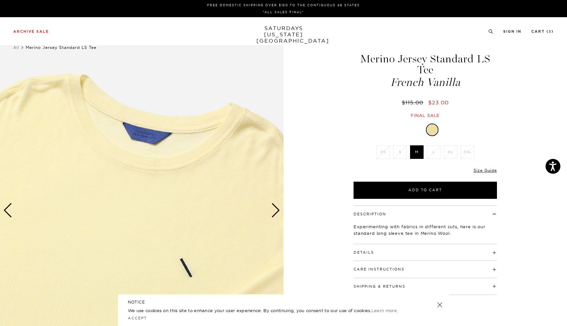
click at [274, 214] on div "Next slide" at bounding box center [275, 210] width 9 height 15
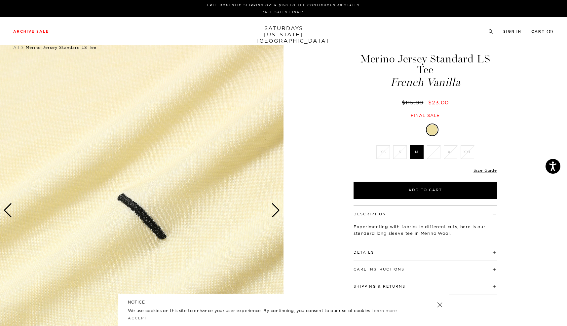
click at [274, 214] on div "Next slide" at bounding box center [275, 210] width 9 height 15
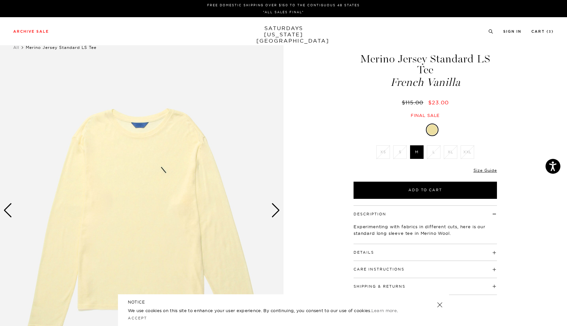
click at [273, 214] on div "Next slide" at bounding box center [275, 210] width 9 height 15
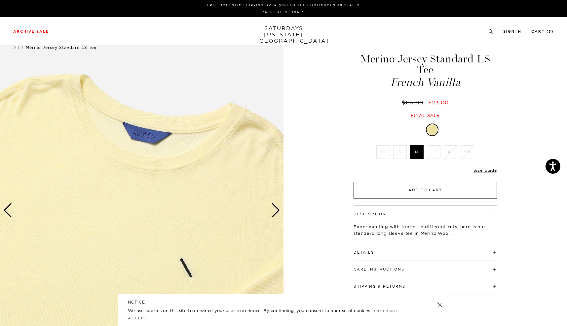
click at [411, 191] on button "Add to Cart" at bounding box center [425, 190] width 143 height 17
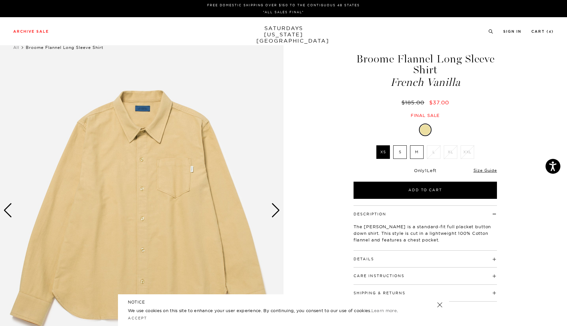
click at [275, 212] on div "Next slide" at bounding box center [275, 210] width 9 height 15
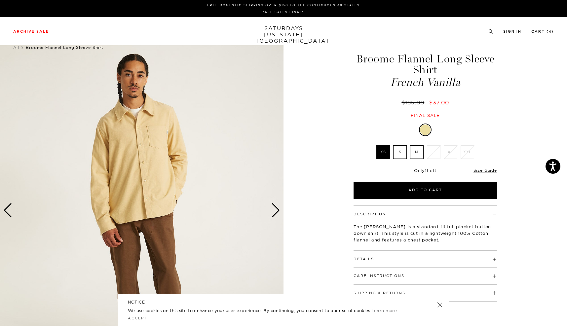
click at [275, 212] on div "Next slide" at bounding box center [275, 210] width 9 height 15
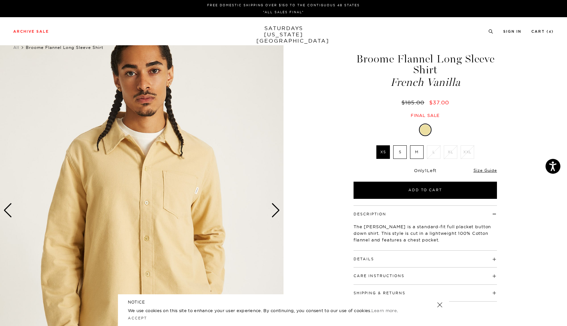
click at [275, 212] on div "Next slide" at bounding box center [275, 210] width 9 height 15
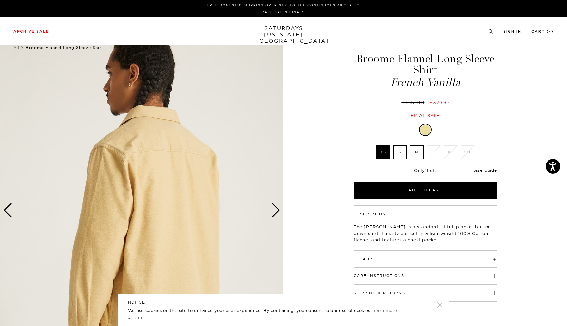
click at [417, 151] on label "M" at bounding box center [417, 152] width 14 height 14
click at [0, 0] on input "M" at bounding box center [0, 0] width 0 height 0
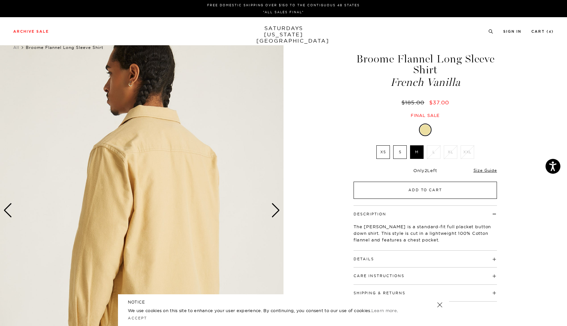
click at [424, 188] on button "Add to Cart" at bounding box center [425, 190] width 143 height 17
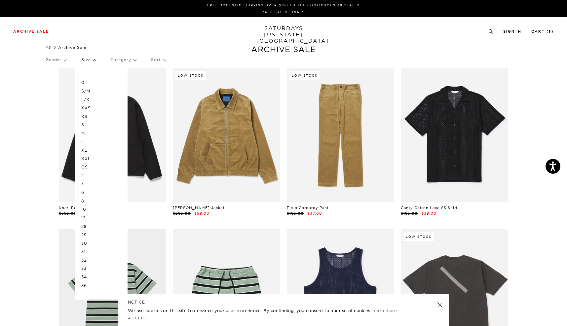
click at [85, 139] on p "L" at bounding box center [101, 142] width 40 height 9
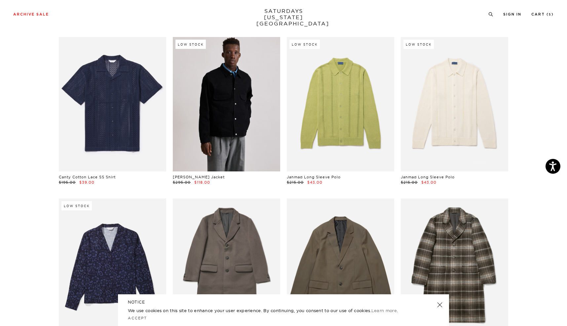
scroll to position [1513, 0]
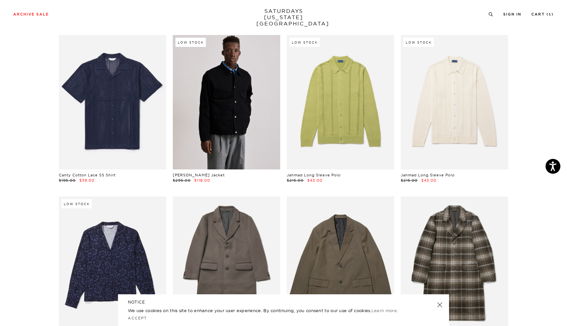
click at [239, 123] on link at bounding box center [226, 102] width 107 height 134
click at [222, 99] on link at bounding box center [226, 102] width 107 height 134
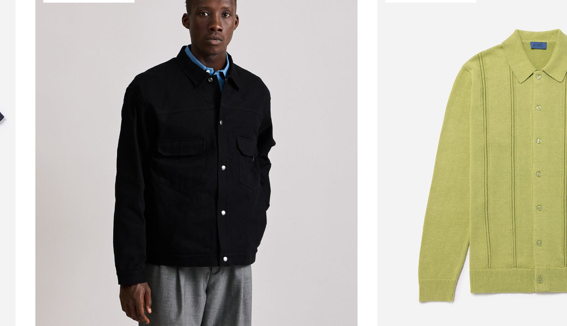
click at [173, 143] on link at bounding box center [226, 210] width 107 height 134
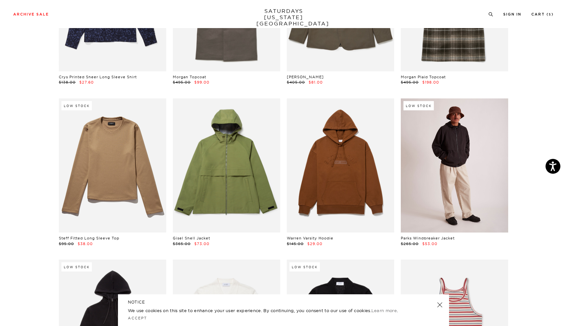
scroll to position [1779, 0]
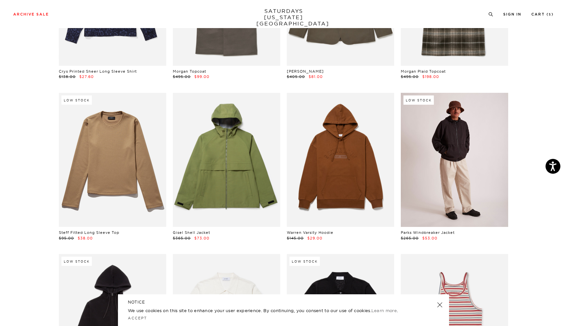
click at [478, 157] on link at bounding box center [454, 160] width 107 height 134
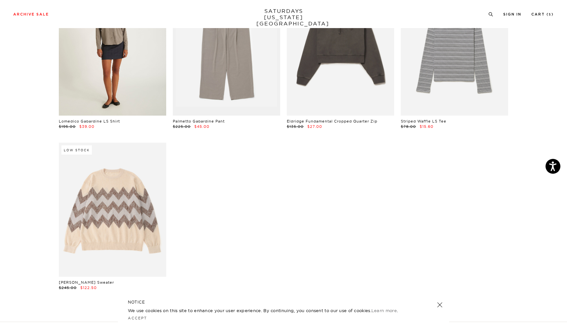
scroll to position [2873, 0]
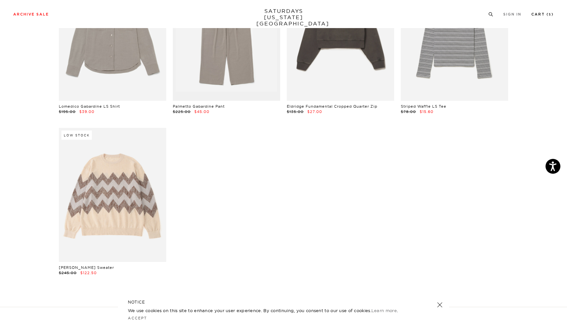
click at [538, 13] on link "Cart ( 5 )" at bounding box center [542, 15] width 22 height 4
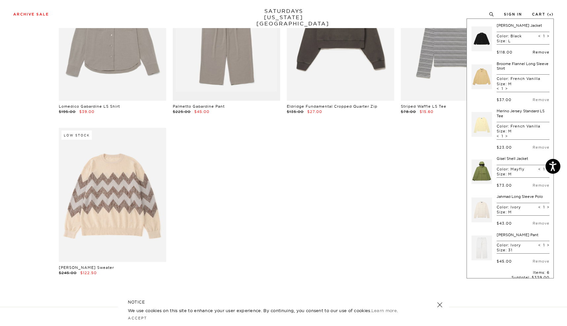
scroll to position [0, 0]
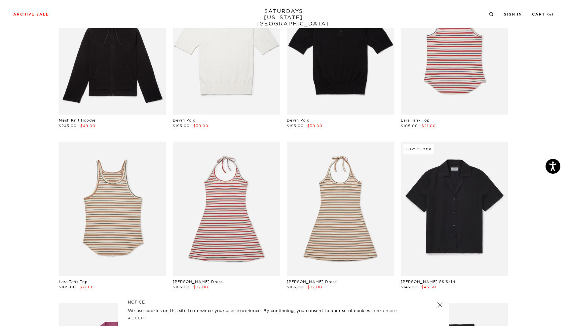
scroll to position [1971, 0]
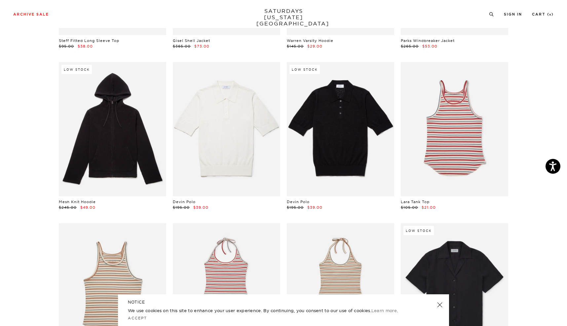
click at [440, 305] on link at bounding box center [439, 304] width 9 height 9
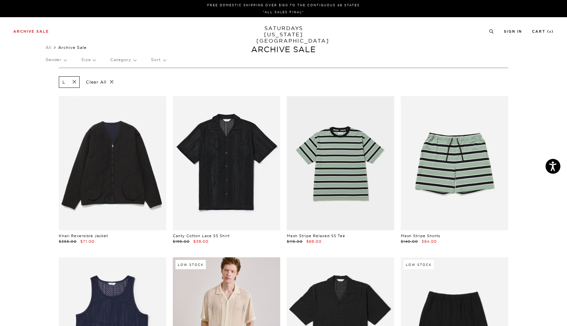
scroll to position [0, 0]
click at [51, 46] on link "All" at bounding box center [49, 47] width 6 height 5
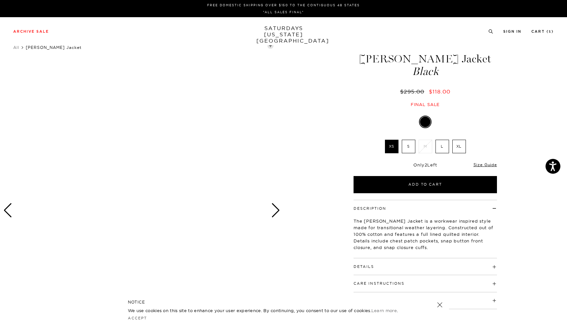
click at [273, 209] on div "Next slide" at bounding box center [275, 210] width 9 height 15
click at [278, 211] on div "Next slide" at bounding box center [275, 210] width 9 height 15
click at [438, 303] on link at bounding box center [439, 304] width 9 height 9
click at [149, 203] on div at bounding box center [142, 210] width 284 height 355
click at [145, 184] on div at bounding box center [142, 210] width 284 height 355
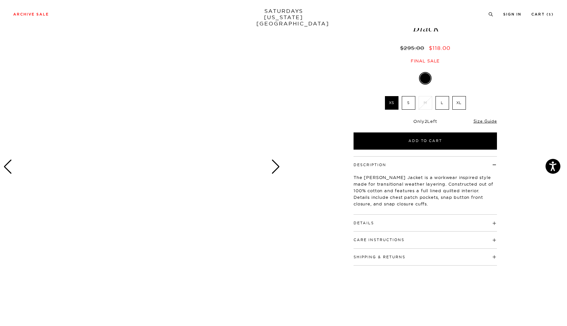
scroll to position [43, 0]
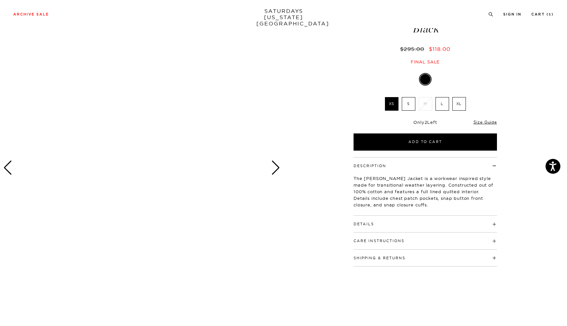
click at [277, 173] on div "Next slide" at bounding box center [275, 168] width 9 height 15
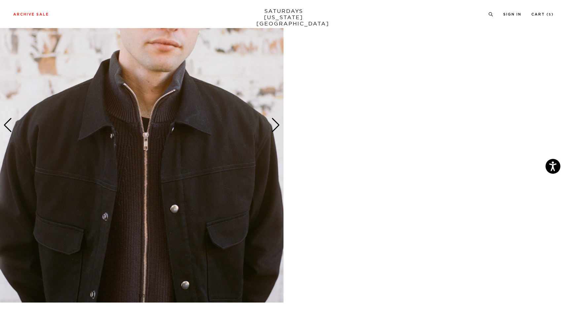
scroll to position [1504, 0]
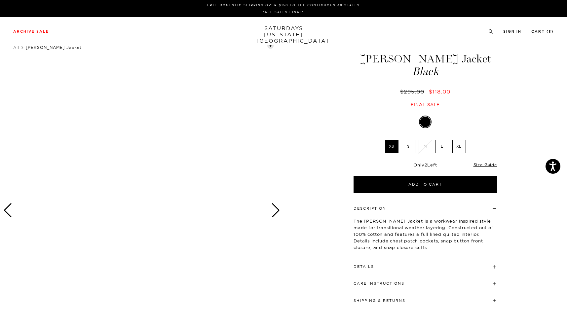
click at [443, 148] on label "L" at bounding box center [443, 147] width 14 height 14
click at [0, 0] on input "L" at bounding box center [0, 0] width 0 height 0
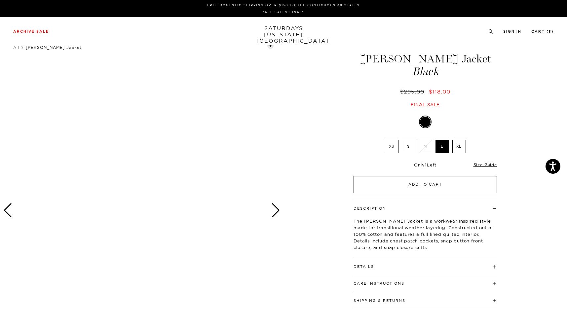
click at [430, 183] on button "Add to Cart" at bounding box center [425, 184] width 143 height 17
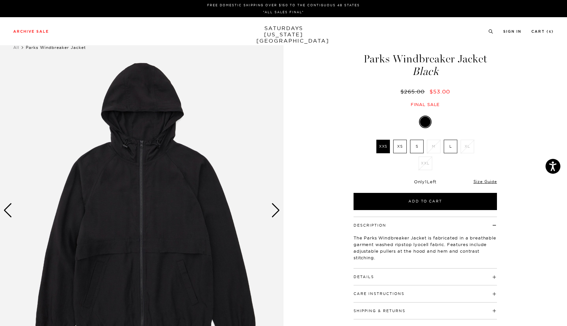
click at [275, 213] on div "Next slide" at bounding box center [275, 210] width 9 height 15
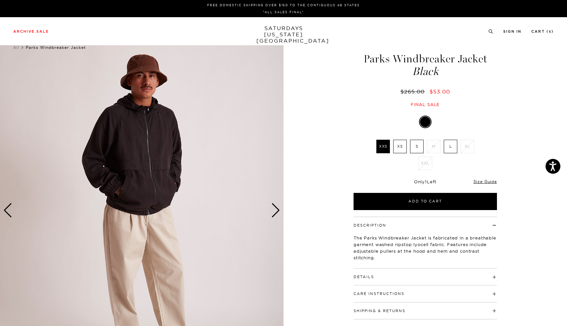
click at [275, 213] on div "Next slide" at bounding box center [275, 210] width 9 height 15
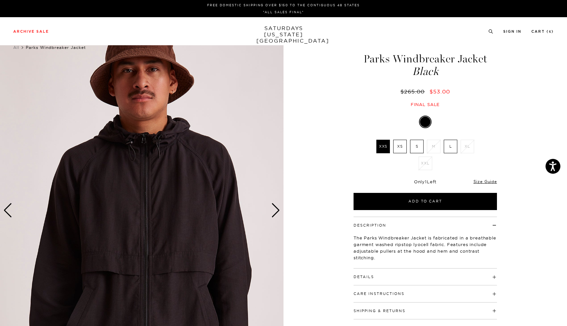
click at [275, 213] on div "Next slide" at bounding box center [275, 210] width 9 height 15
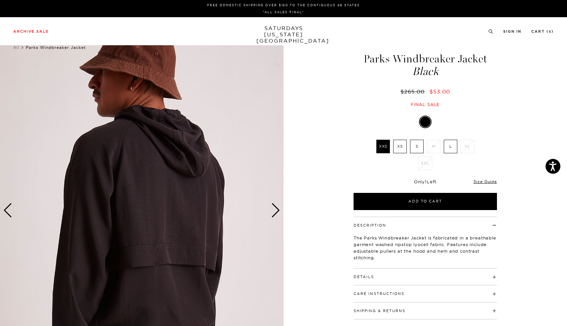
click at [275, 213] on div "Next slide" at bounding box center [275, 210] width 9 height 15
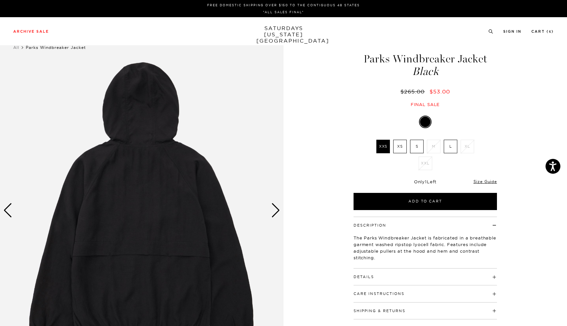
click at [275, 213] on div "Next slide" at bounding box center [275, 210] width 9 height 15
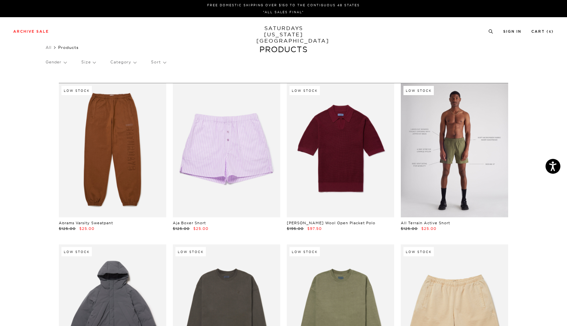
click at [470, 157] on link at bounding box center [454, 150] width 107 height 134
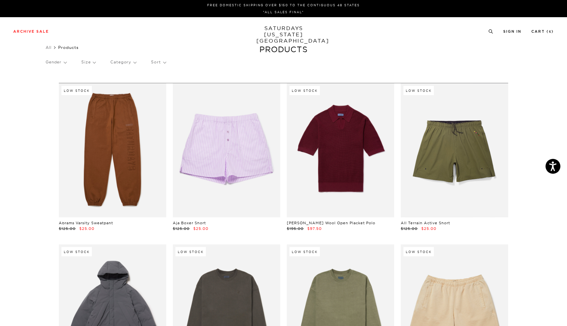
click at [90, 63] on p "Size" at bounding box center [88, 62] width 14 height 15
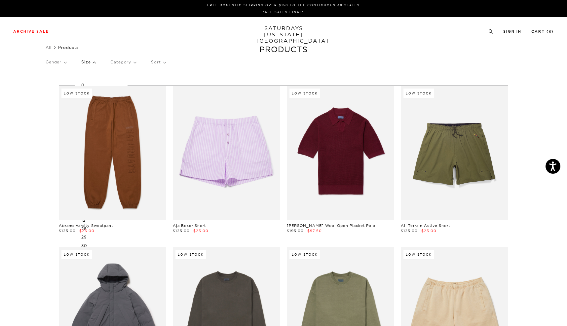
click at [91, 59] on p "Size" at bounding box center [88, 62] width 14 height 15
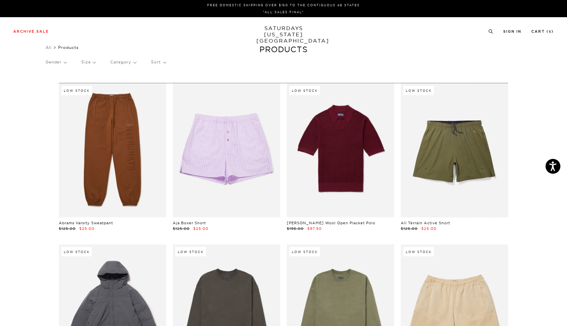
click at [96, 61] on div "Gender Size Category Sort" at bounding box center [284, 62] width 476 height 15
click at [95, 63] on p "Size" at bounding box center [88, 62] width 14 height 15
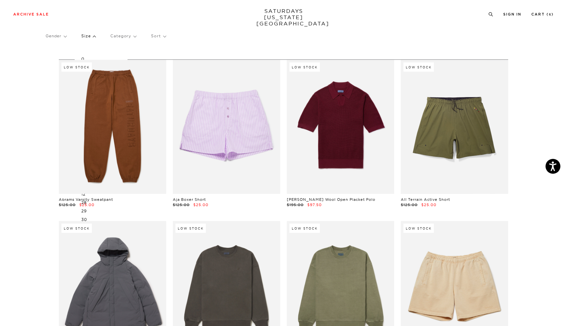
scroll to position [30, 0]
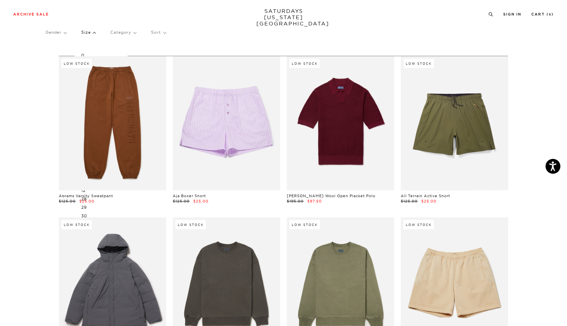
click at [95, 35] on p "Size" at bounding box center [88, 32] width 14 height 15
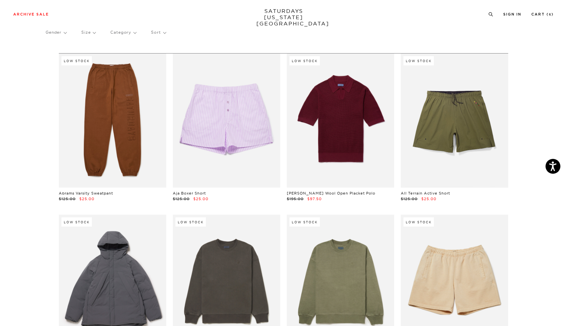
click at [59, 31] on p "Gender" at bounding box center [56, 32] width 21 height 15
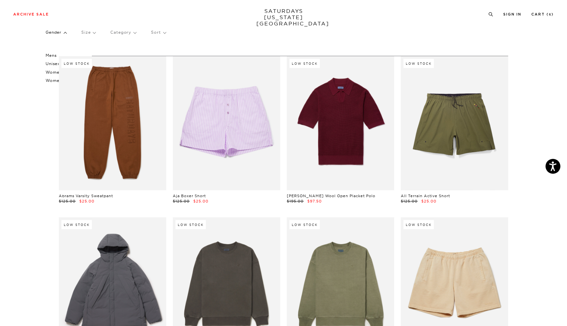
click at [125, 32] on p "Category" at bounding box center [123, 32] width 26 height 15
click at [136, 22] on div "Archive Sale Men's Tees Shirts Shorts Swim Knitwear Pants Sweats Women's" at bounding box center [283, 14] width 567 height 28
click at [214, 29] on div "Gender Mens Unisex Women's Womens Size Category Accessories Active Bottoms Acti…" at bounding box center [284, 34] width 476 height 18
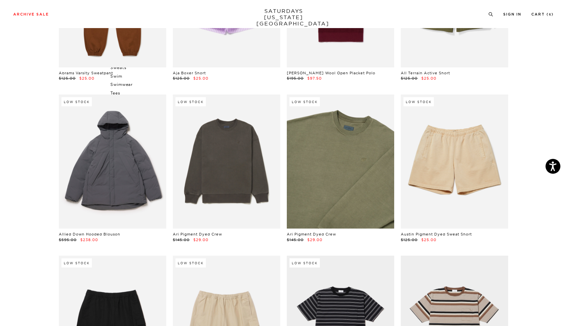
scroll to position [154, 0]
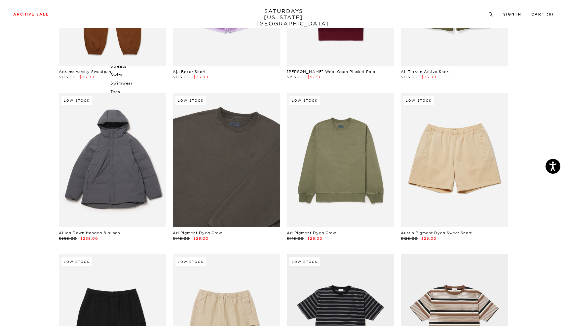
click at [256, 185] on link at bounding box center [226, 160] width 107 height 134
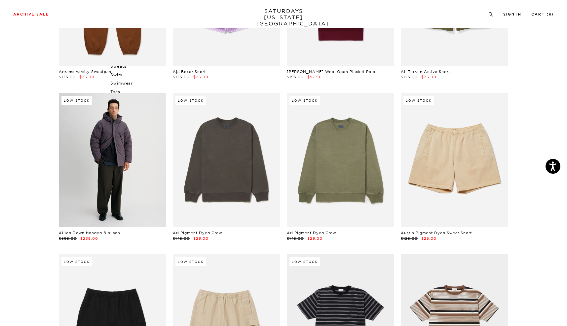
click at [107, 182] on link at bounding box center [112, 160] width 107 height 134
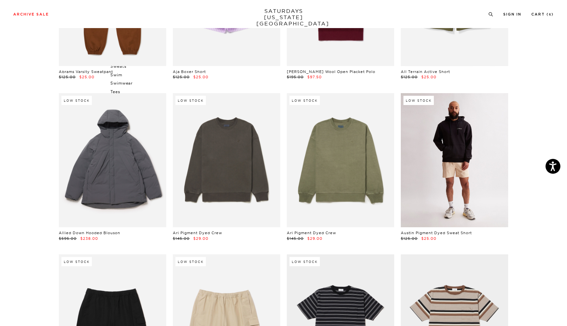
click at [479, 189] on link at bounding box center [454, 160] width 107 height 134
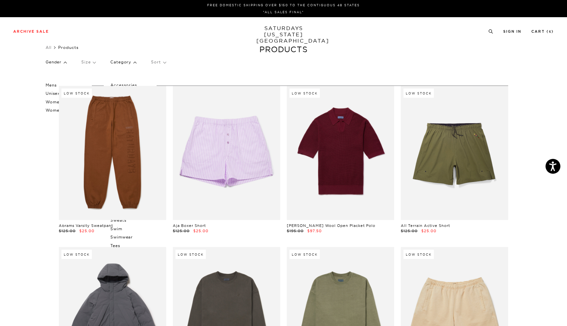
scroll to position [0, 0]
click at [92, 61] on p "Size" at bounding box center [88, 62] width 14 height 15
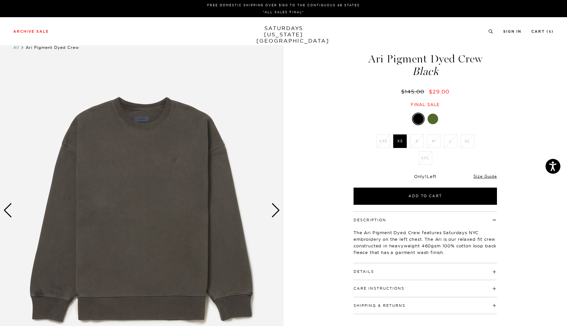
click at [433, 121] on div at bounding box center [433, 119] width 11 height 11
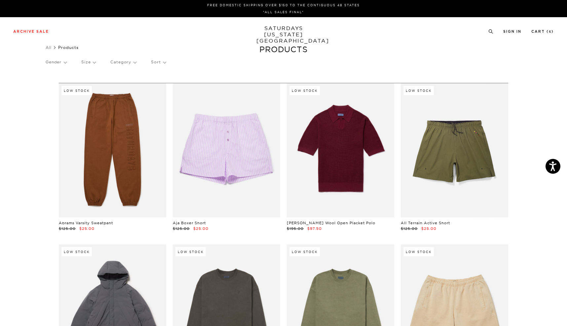
click at [290, 51] on ul "All Products" at bounding box center [284, 47] width 476 height 7
click at [289, 28] on link "SATURDAYS [US_STATE][GEOGRAPHIC_DATA]" at bounding box center [283, 34] width 55 height 19
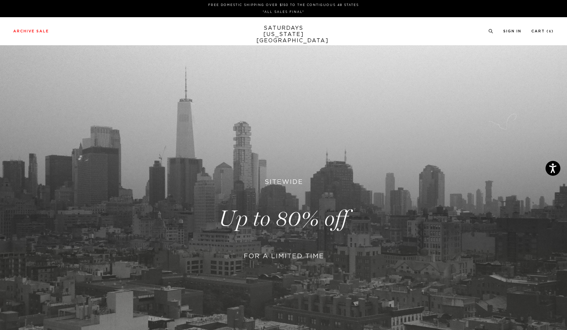
click at [278, 226] on link at bounding box center [283, 218] width 567 height 347
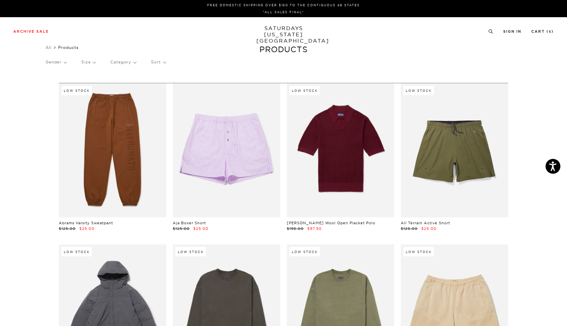
click at [94, 63] on p "Size" at bounding box center [88, 62] width 14 height 15
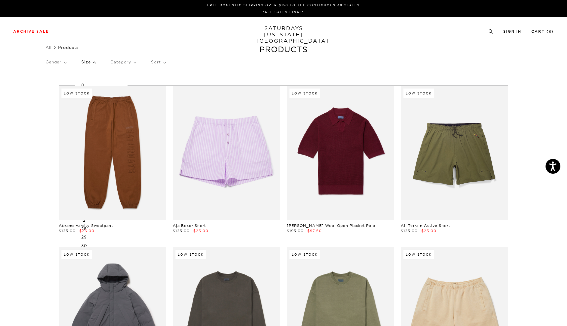
click at [91, 62] on p "Size" at bounding box center [88, 62] width 14 height 15
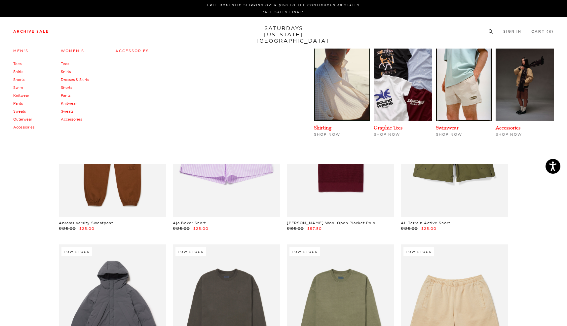
click at [42, 31] on link "Archive Sale" at bounding box center [31, 32] width 36 height 4
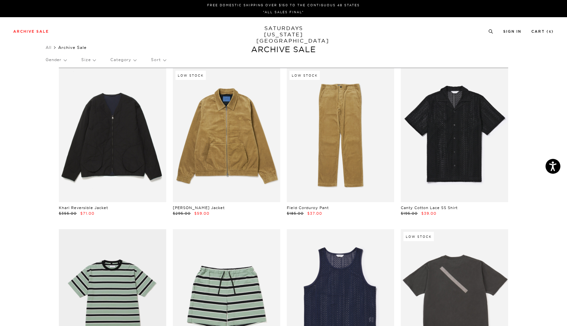
click at [96, 60] on p "Size" at bounding box center [88, 59] width 14 height 15
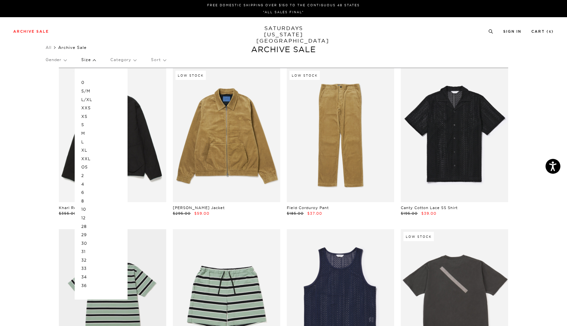
click at [86, 131] on p "M" at bounding box center [101, 133] width 40 height 9
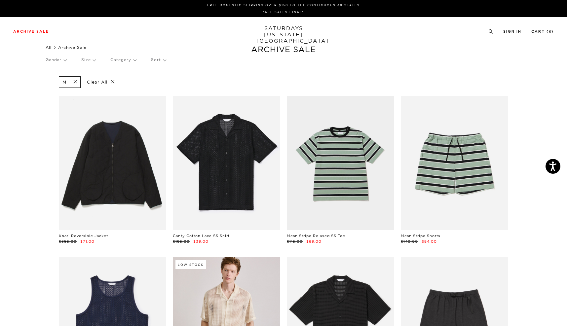
click at [52, 47] on link "All" at bounding box center [49, 47] width 6 height 5
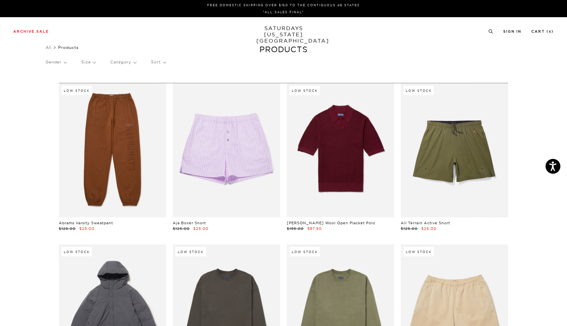
click at [96, 62] on p "Size" at bounding box center [88, 62] width 14 height 15
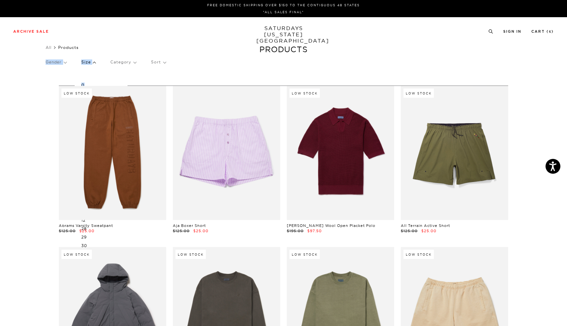
drag, startPoint x: 83, startPoint y: 84, endPoint x: 71, endPoint y: 63, distance: 24.3
click at [71, 63] on div "Gender Size 0 S/M L/XL XXS XS S M L XL XXL OS 2 4 6 8 10 12 28 29 30 31 32 33 3…" at bounding box center [284, 64] width 476 height 18
click at [85, 244] on p "30" at bounding box center [101, 246] width 40 height 9
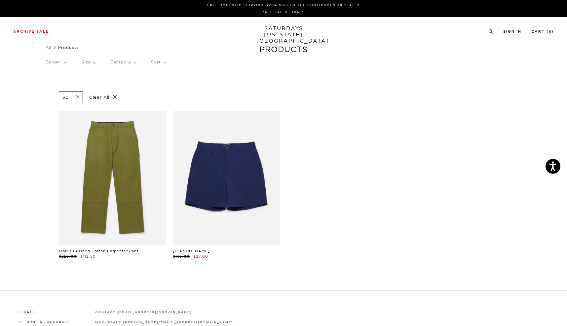
click at [93, 62] on p "Size" at bounding box center [88, 62] width 14 height 15
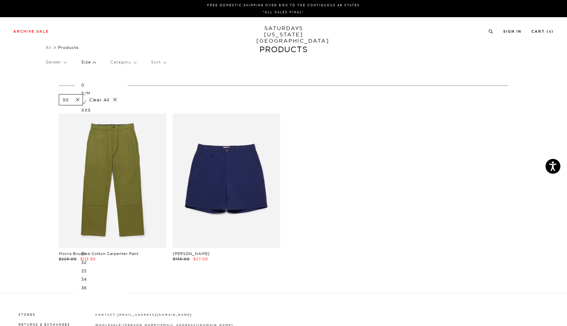
click at [84, 249] on div "Morris Brushed Cotton Carpenter Pant $225.00 $112.50" at bounding box center [112, 188] width 107 height 148
click at [85, 252] on link "Morris Brushed Cotton Carpenter Pant" at bounding box center [99, 254] width 80 height 5
click at [84, 275] on p "34" at bounding box center [101, 279] width 40 height 9
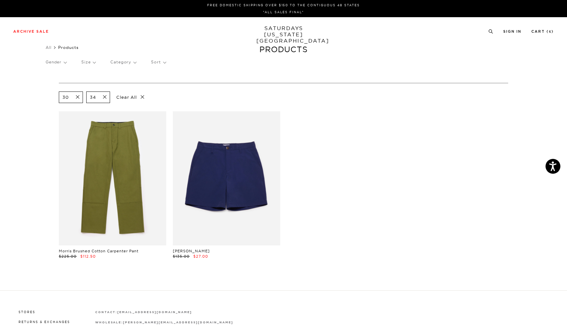
click at [86, 63] on p "Size" at bounding box center [88, 62] width 14 height 15
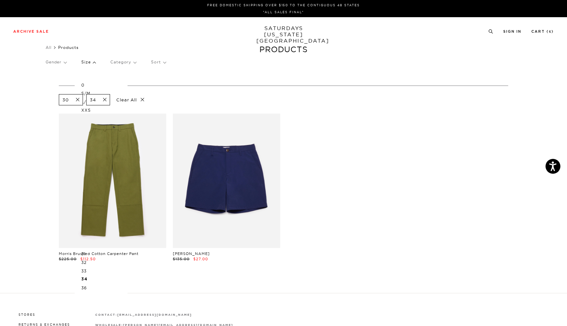
click at [84, 85] on p "0" at bounding box center [101, 85] width 40 height 9
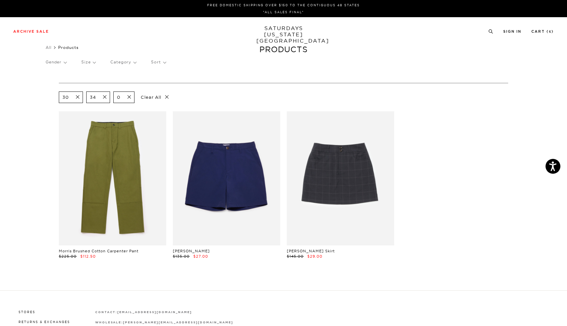
click at [89, 63] on p "Size" at bounding box center [88, 62] width 14 height 15
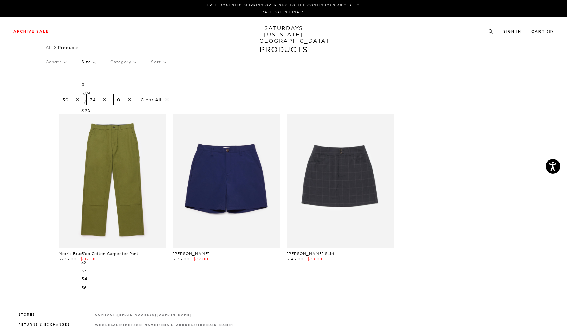
click at [85, 93] on p "S/M" at bounding box center [101, 93] width 40 height 9
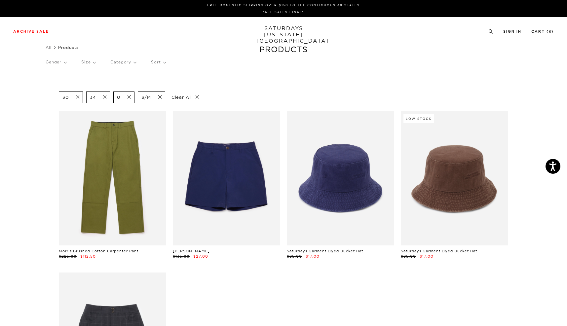
click at [104, 97] on span at bounding box center [103, 97] width 14 height 6
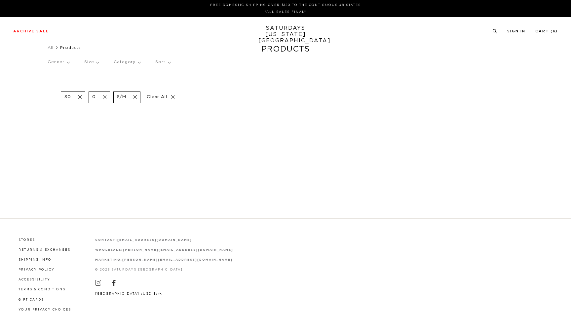
click at [102, 98] on span at bounding box center [103, 97] width 14 height 6
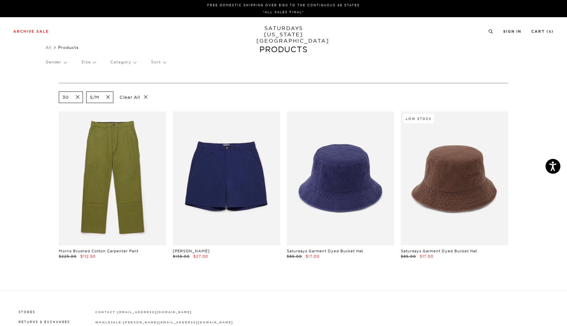
click at [78, 97] on span at bounding box center [76, 97] width 14 height 6
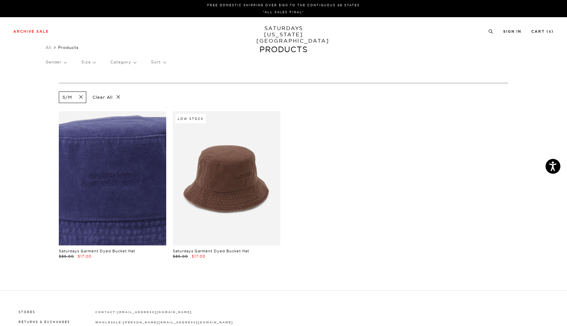
click at [105, 201] on link at bounding box center [112, 178] width 107 height 134
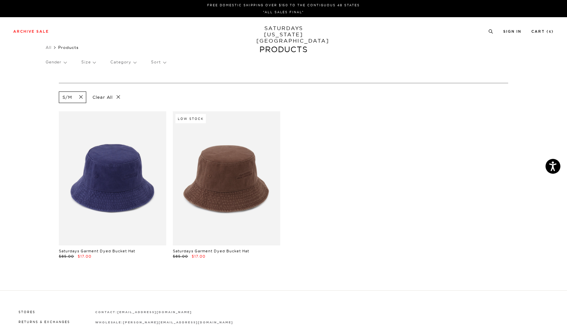
click at [86, 64] on p "Size" at bounding box center [88, 62] width 14 height 15
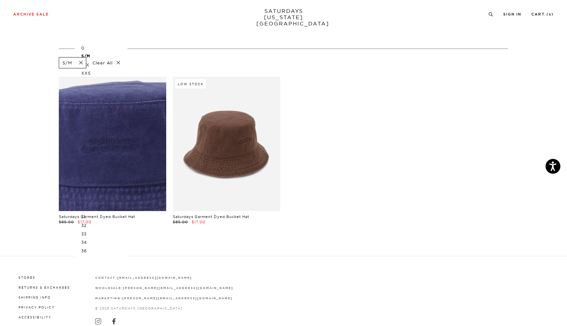
scroll to position [47, 0]
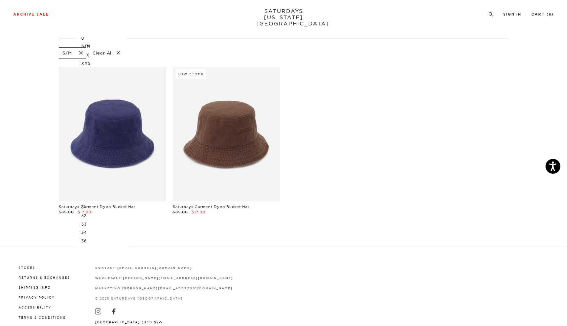
click at [84, 39] on p "0" at bounding box center [101, 38] width 40 height 9
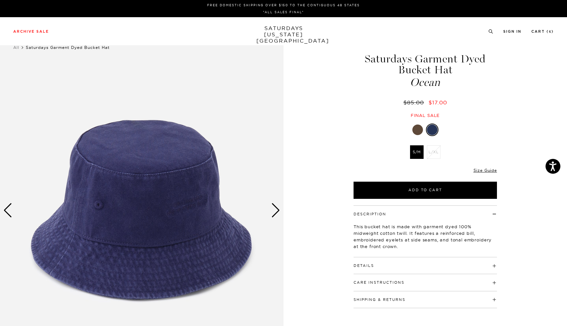
click at [274, 213] on div "Next slide" at bounding box center [275, 210] width 9 height 15
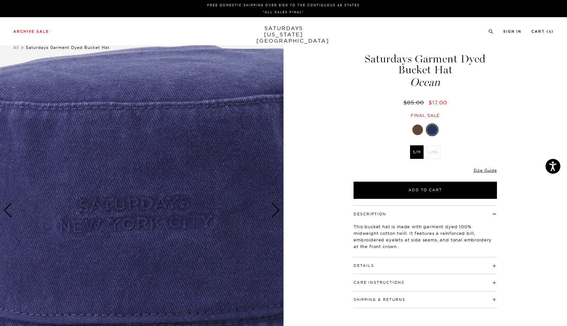
click at [274, 213] on div "Next slide" at bounding box center [275, 210] width 9 height 15
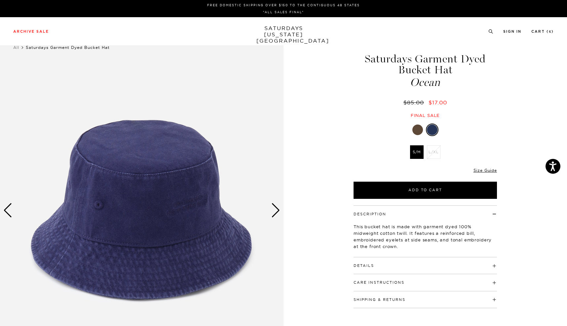
click at [274, 213] on div "Next slide" at bounding box center [275, 210] width 9 height 15
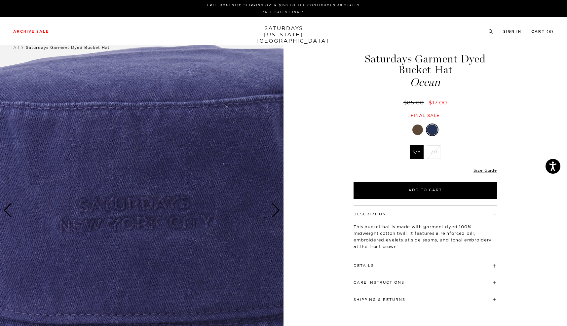
click at [273, 211] on div "Next slide" at bounding box center [275, 210] width 9 height 15
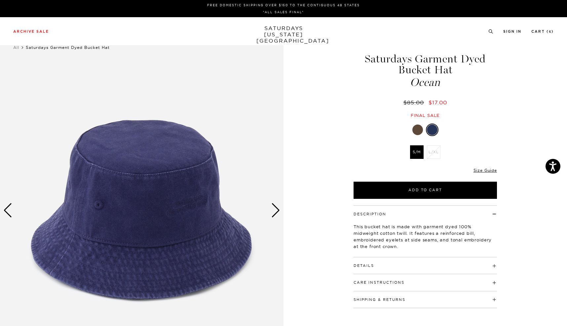
click at [415, 132] on div at bounding box center [417, 130] width 11 height 11
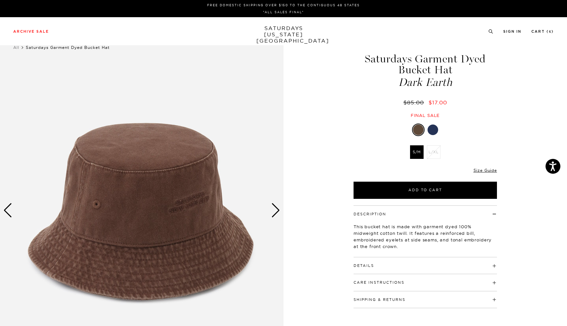
click at [276, 213] on div "Next slide" at bounding box center [275, 210] width 9 height 15
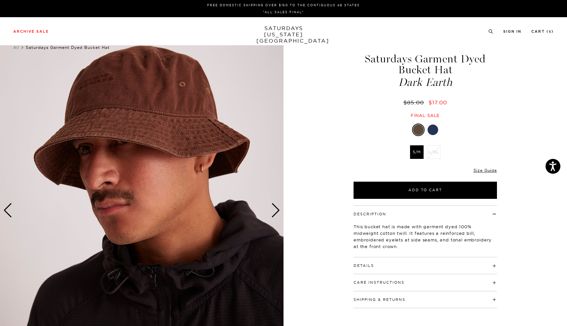
click at [276, 213] on div "Next slide" at bounding box center [275, 210] width 9 height 15
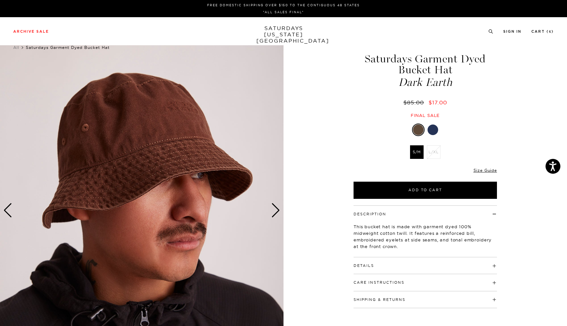
click at [276, 213] on div "Next slide" at bounding box center [275, 210] width 9 height 15
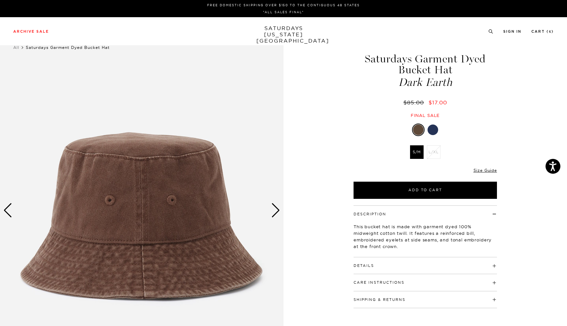
click at [276, 213] on div "Next slide" at bounding box center [275, 210] width 9 height 15
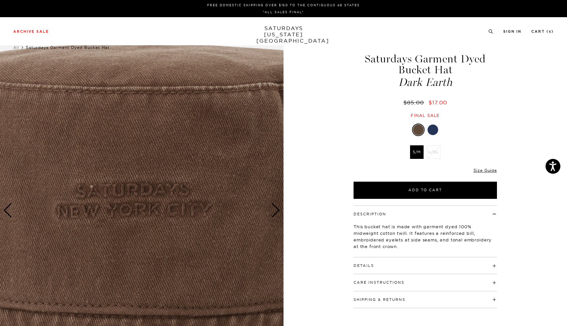
click at [276, 213] on div "Next slide" at bounding box center [275, 210] width 9 height 15
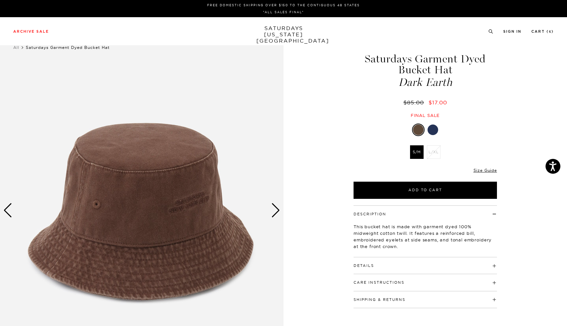
click at [276, 213] on div "Next slide" at bounding box center [275, 210] width 9 height 15
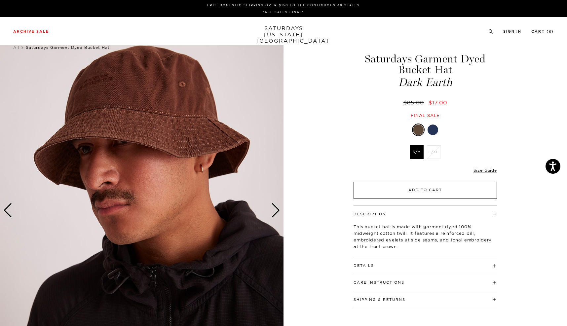
click at [419, 189] on button "Add to Cart" at bounding box center [425, 190] width 143 height 17
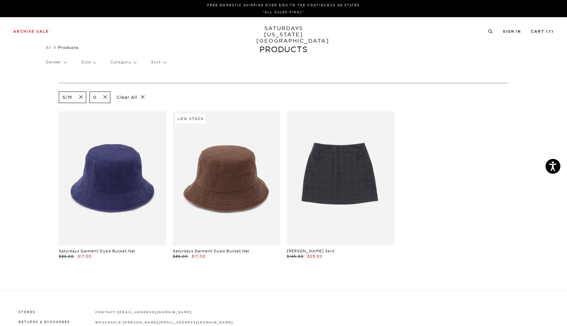
click at [82, 97] on span at bounding box center [79, 97] width 14 height 6
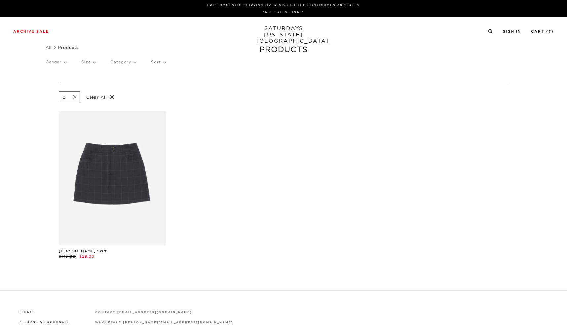
click at [91, 62] on p "Size" at bounding box center [88, 62] width 14 height 15
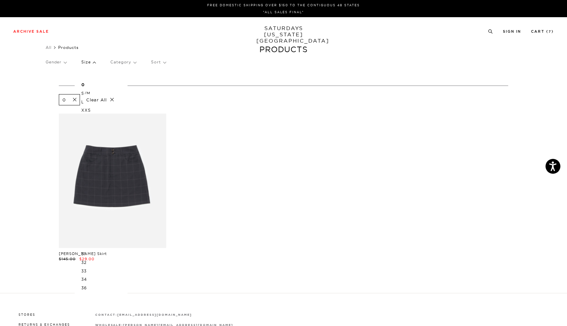
click at [165, 63] on p "Sort" at bounding box center [158, 62] width 15 height 15
click at [52, 49] on link "All" at bounding box center [49, 47] width 6 height 5
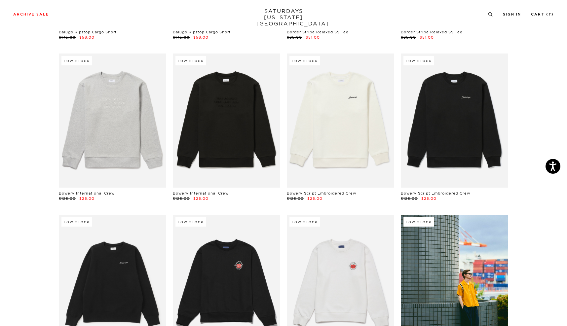
scroll to position [514, 0]
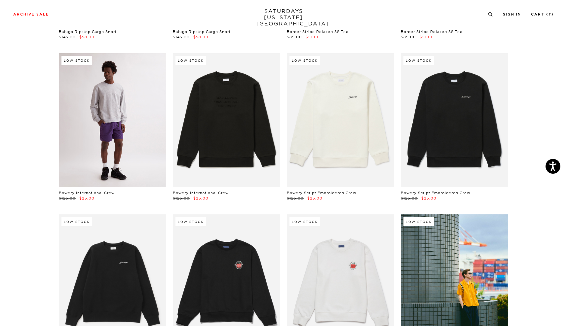
click at [93, 119] on link at bounding box center [112, 120] width 107 height 134
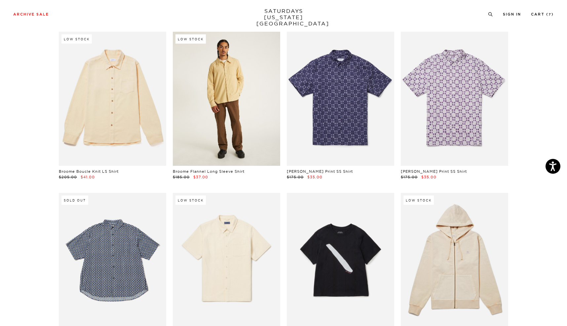
scroll to position [855, 0]
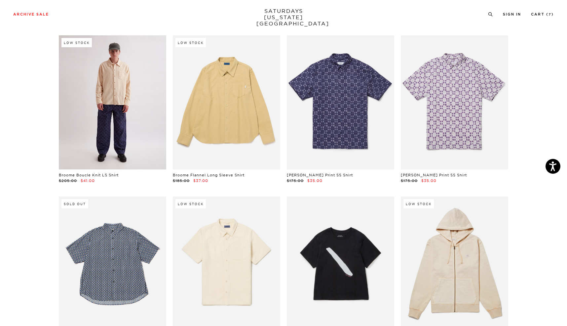
click at [117, 114] on link at bounding box center [112, 102] width 107 height 134
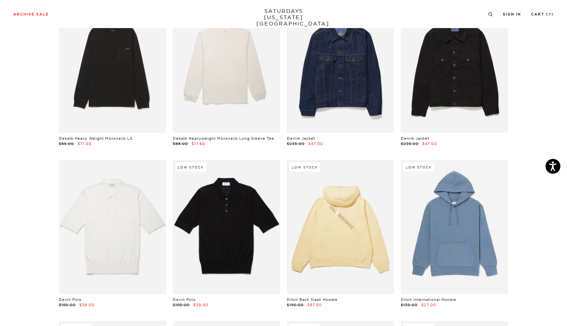
scroll to position [2674, 0]
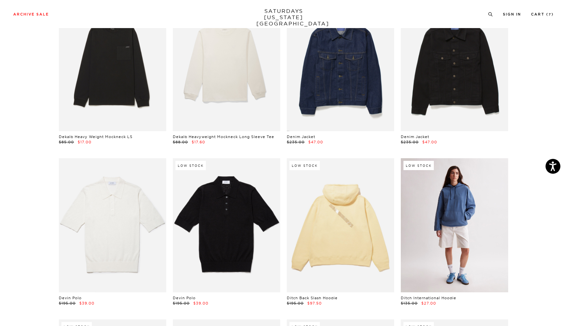
click at [465, 234] on link at bounding box center [454, 225] width 107 height 134
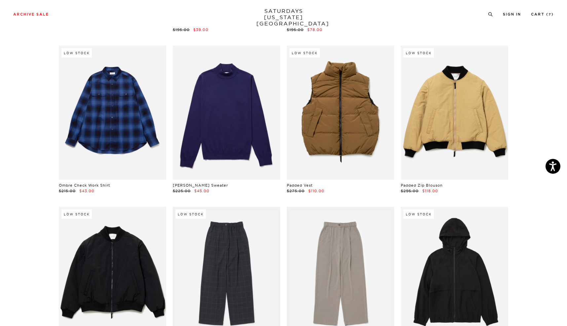
scroll to position [6666, 0]
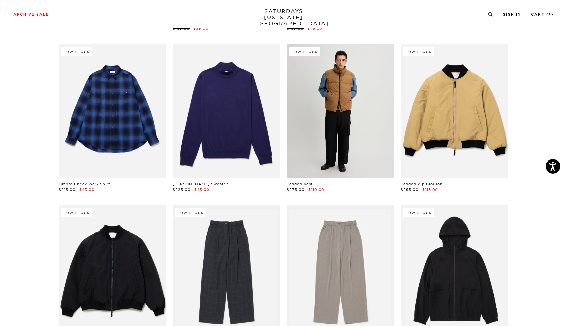
click at [301, 105] on link at bounding box center [340, 111] width 107 height 134
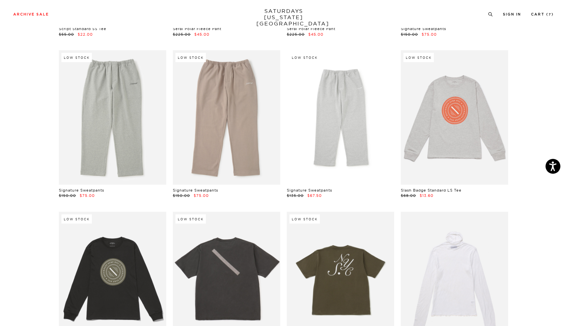
scroll to position [8114, 0]
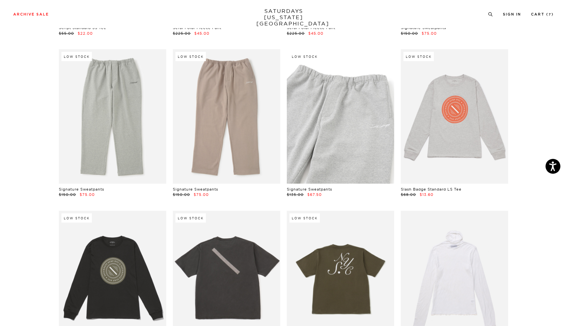
click at [352, 111] on link at bounding box center [340, 116] width 107 height 134
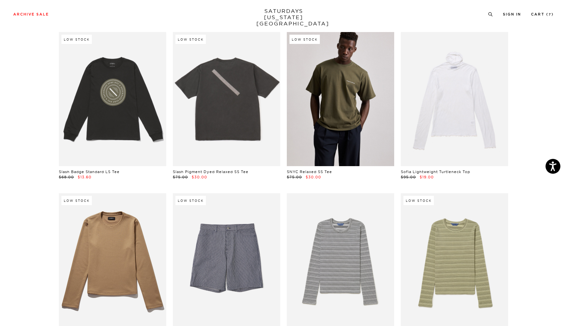
scroll to position [8293, 0]
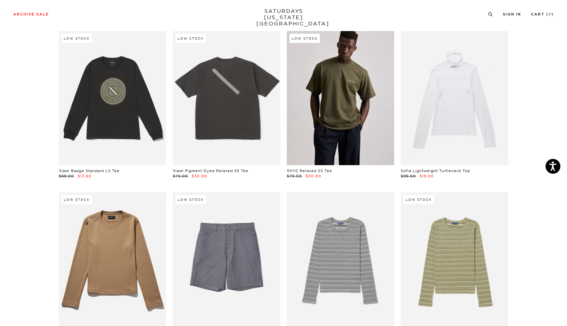
click at [366, 75] on link at bounding box center [340, 98] width 107 height 134
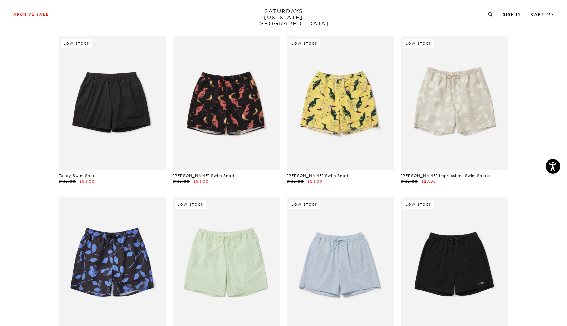
scroll to position [9093, 0]
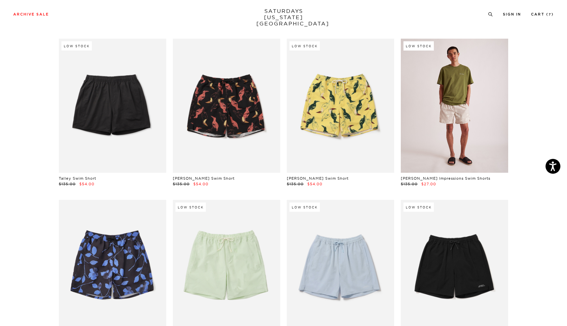
click at [475, 76] on link at bounding box center [454, 106] width 107 height 134
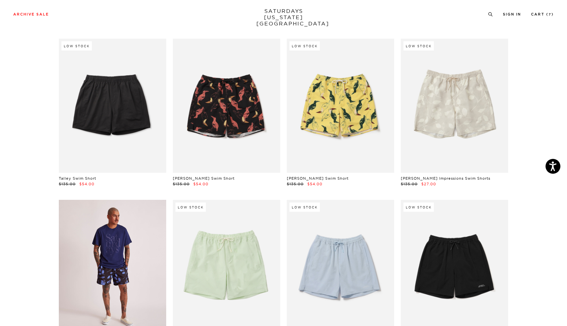
click at [101, 267] on link at bounding box center [112, 267] width 107 height 134
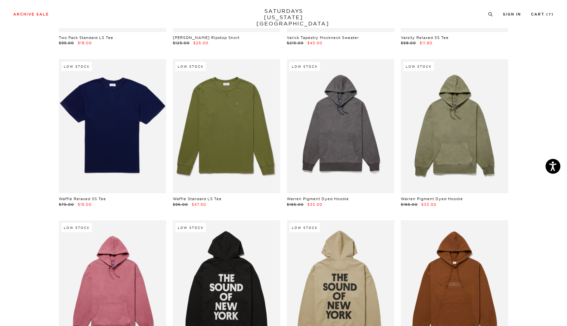
scroll to position [0, 0]
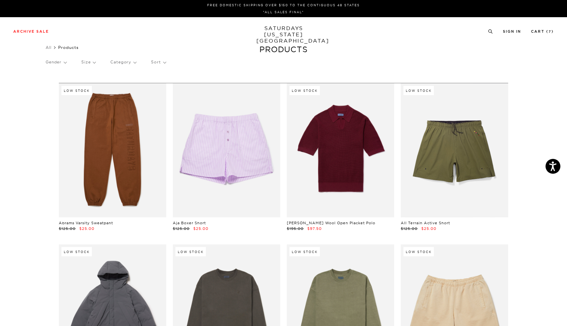
click at [95, 62] on p "Size" at bounding box center [88, 62] width 14 height 15
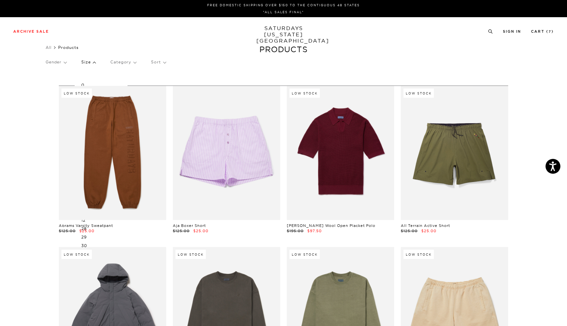
click at [95, 62] on p "Size" at bounding box center [88, 62] width 14 height 15
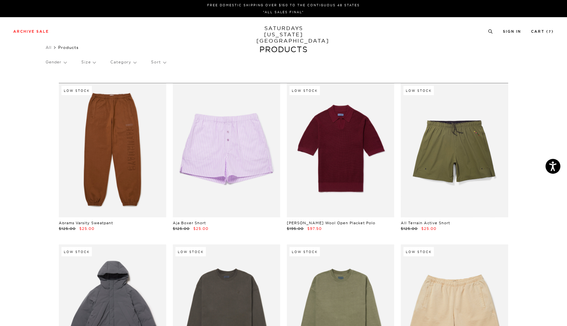
click at [63, 60] on p "Gender" at bounding box center [56, 62] width 21 height 15
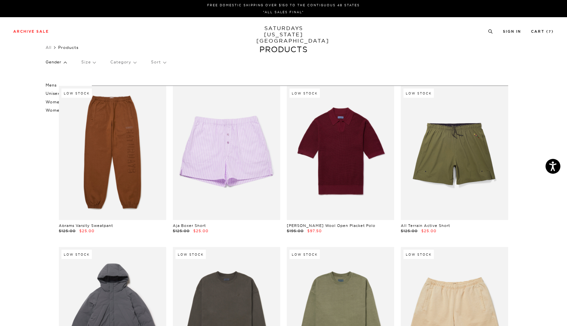
click at [49, 85] on p "Mens" at bounding box center [66, 85] width 40 height 9
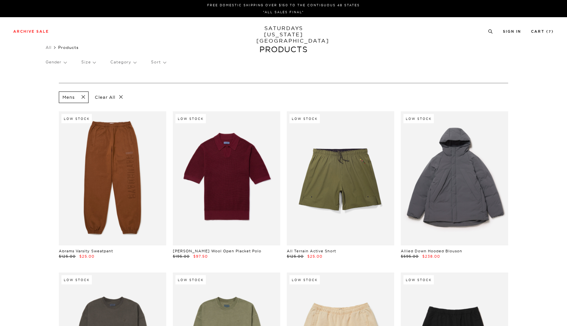
click at [94, 62] on p "Size" at bounding box center [88, 62] width 14 height 15
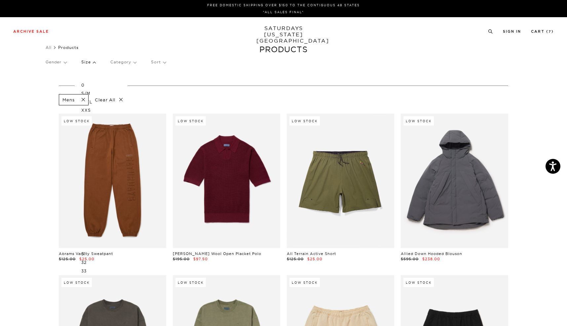
click at [125, 60] on p "Category" at bounding box center [123, 62] width 26 height 15
click at [54, 63] on p "Gender" at bounding box center [56, 62] width 21 height 15
click at [49, 93] on p "Unisex" at bounding box center [66, 93] width 40 height 9
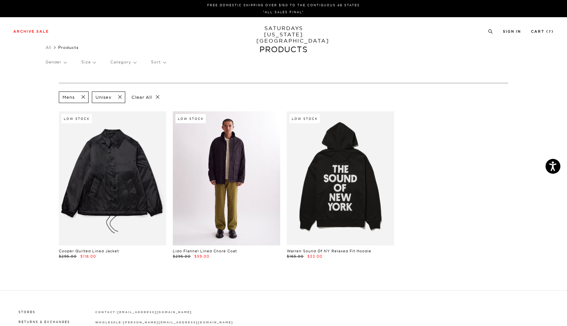
click at [234, 170] on link at bounding box center [226, 178] width 107 height 134
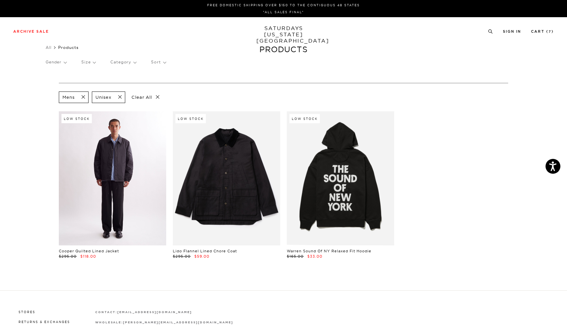
click at [141, 195] on link at bounding box center [112, 178] width 107 height 134
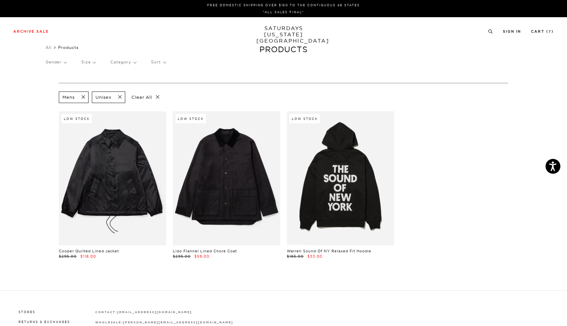
click at [90, 62] on p "Size" at bounding box center [88, 62] width 14 height 15
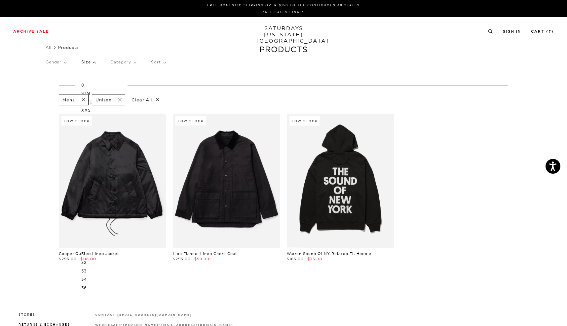
click at [83, 100] on span at bounding box center [81, 100] width 14 height 6
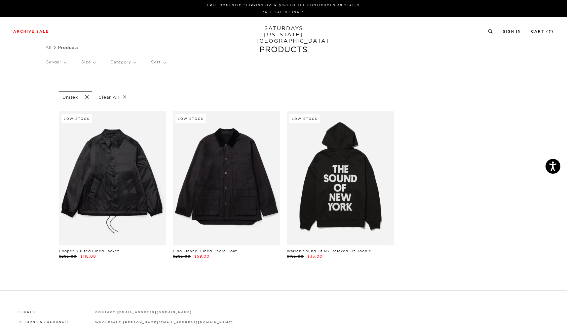
click at [93, 62] on p "Size" at bounding box center [88, 62] width 14 height 15
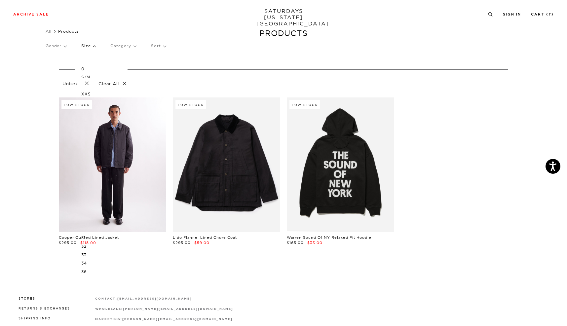
scroll to position [20, 0]
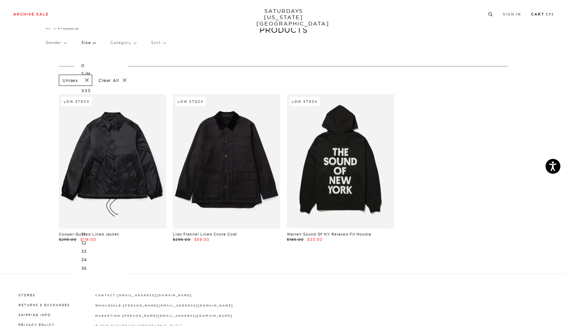
click at [537, 14] on link "Cart ( 7 )" at bounding box center [542, 15] width 23 height 4
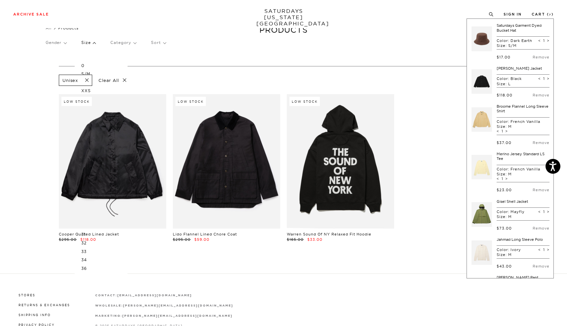
scroll to position [0, 0]
